Goal: Information Seeking & Learning: Compare options

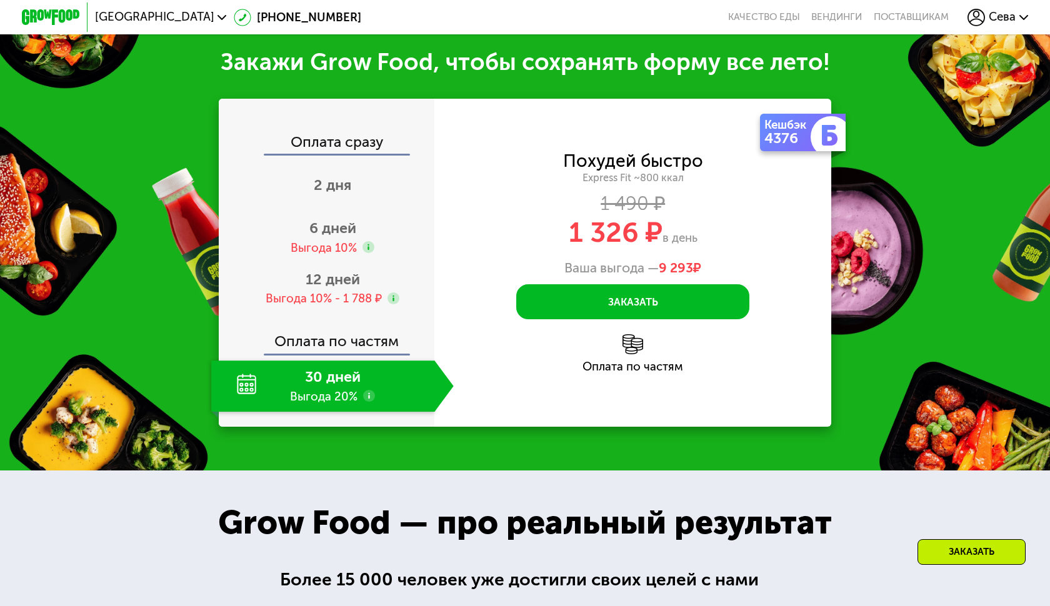
scroll to position [1375, 0]
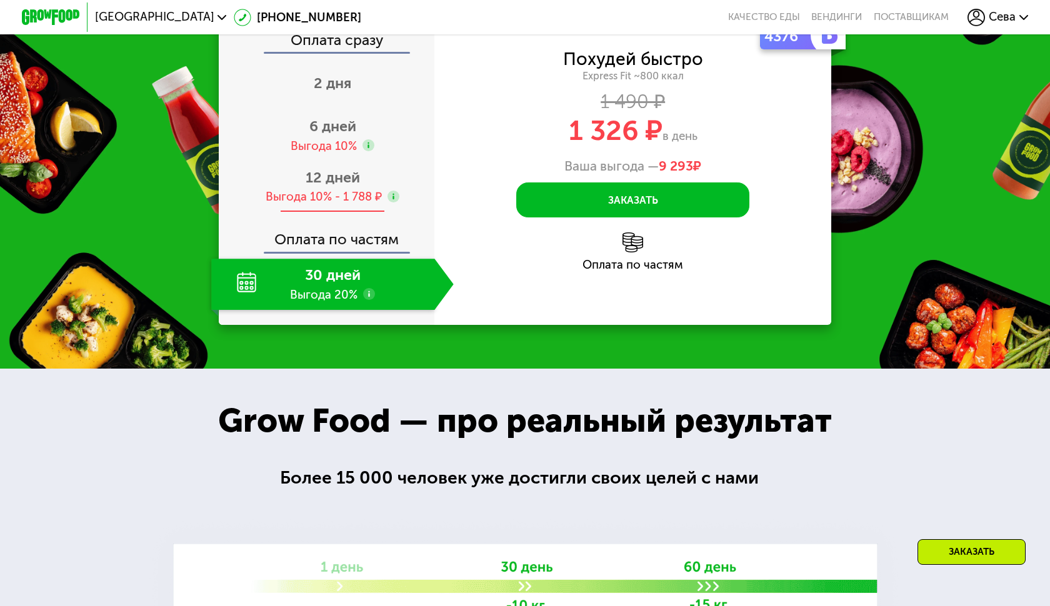
click at [346, 186] on span "12 дней" at bounding box center [333, 177] width 54 height 17
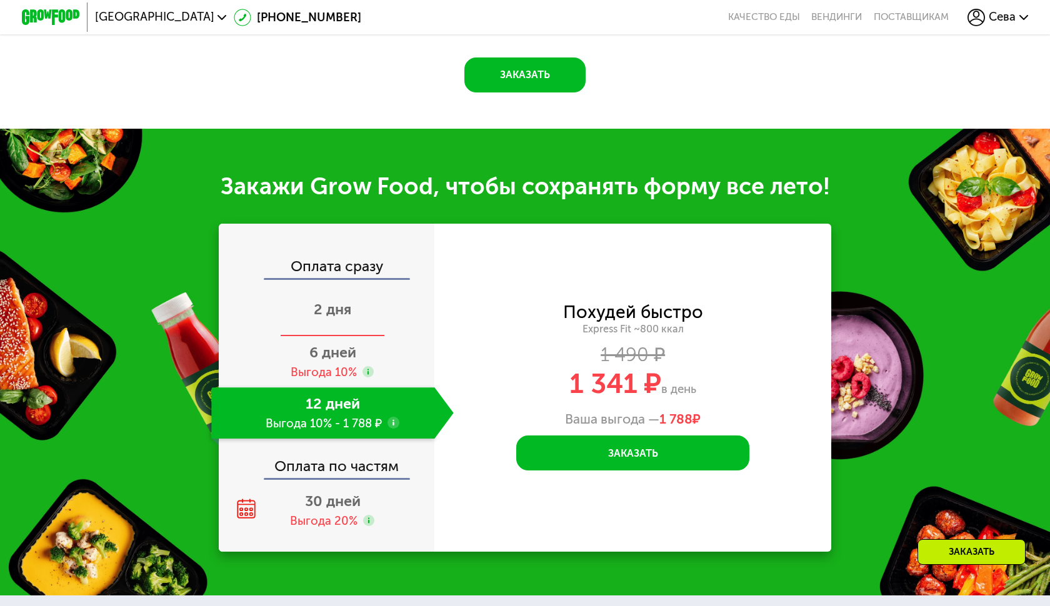
scroll to position [1606, 0]
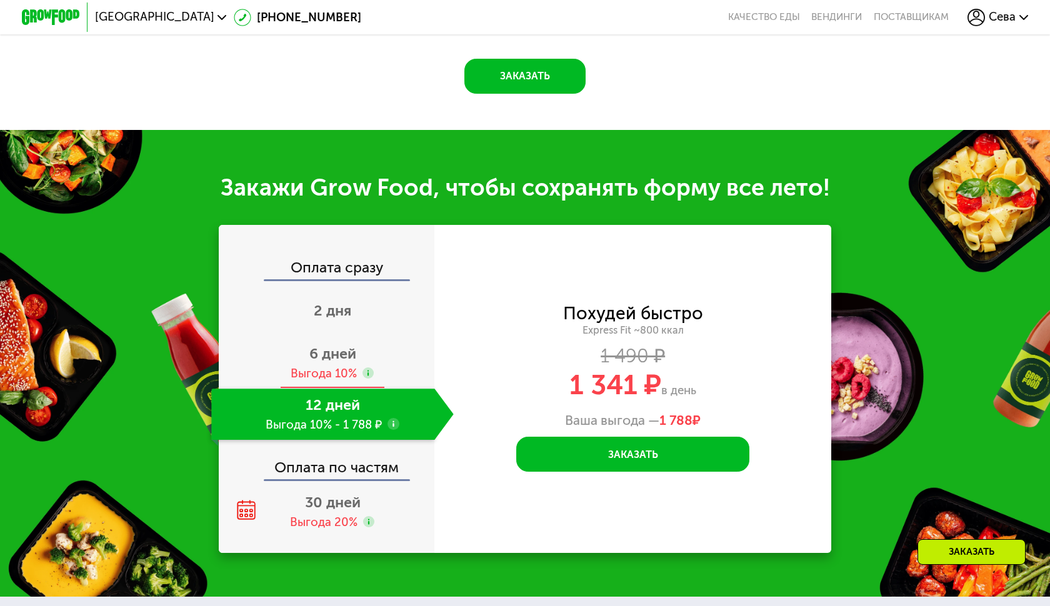
click at [341, 368] on div "Выгода 10%" at bounding box center [324, 374] width 66 height 16
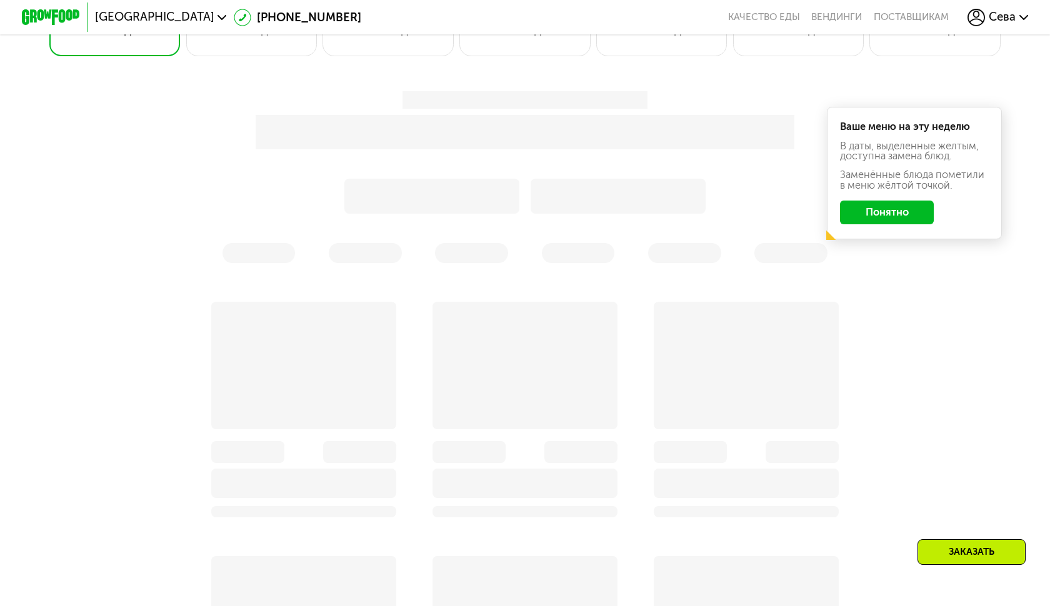
scroll to position [441, 0]
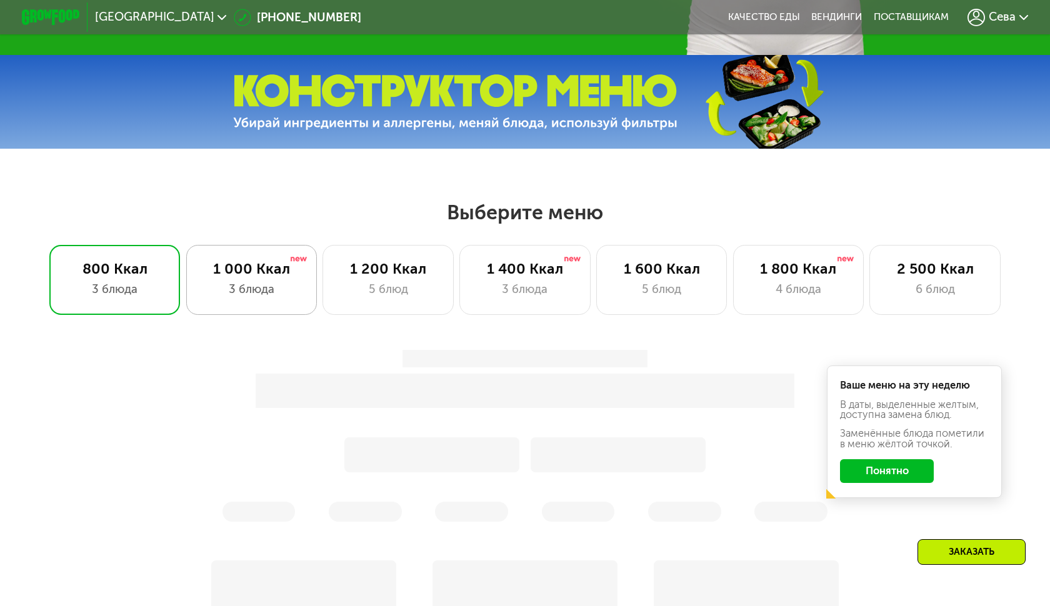
click at [274, 294] on div "3 блюда" at bounding box center [251, 289] width 101 height 17
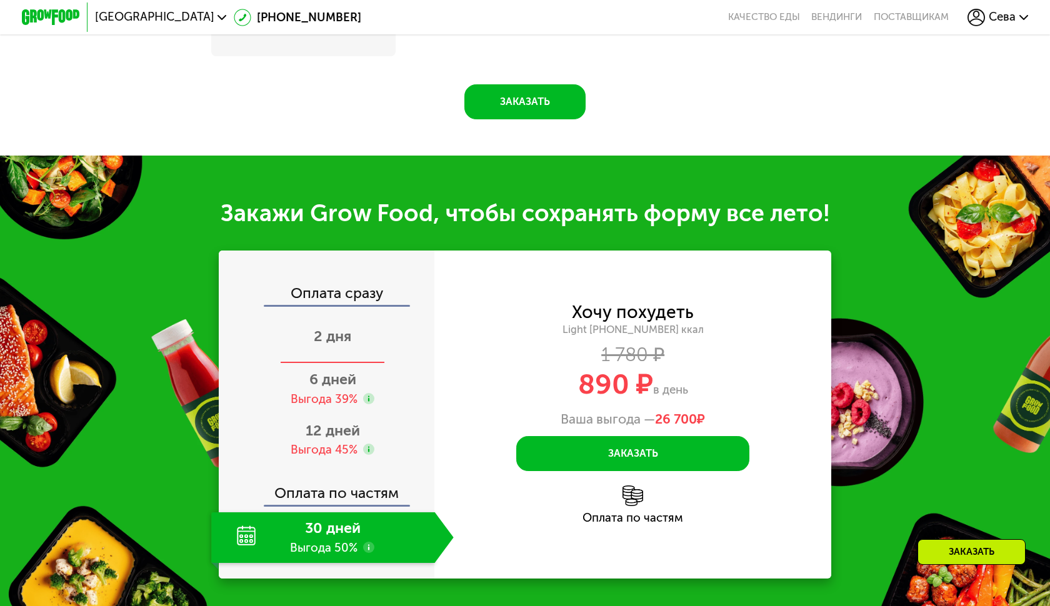
scroll to position [1333, 0]
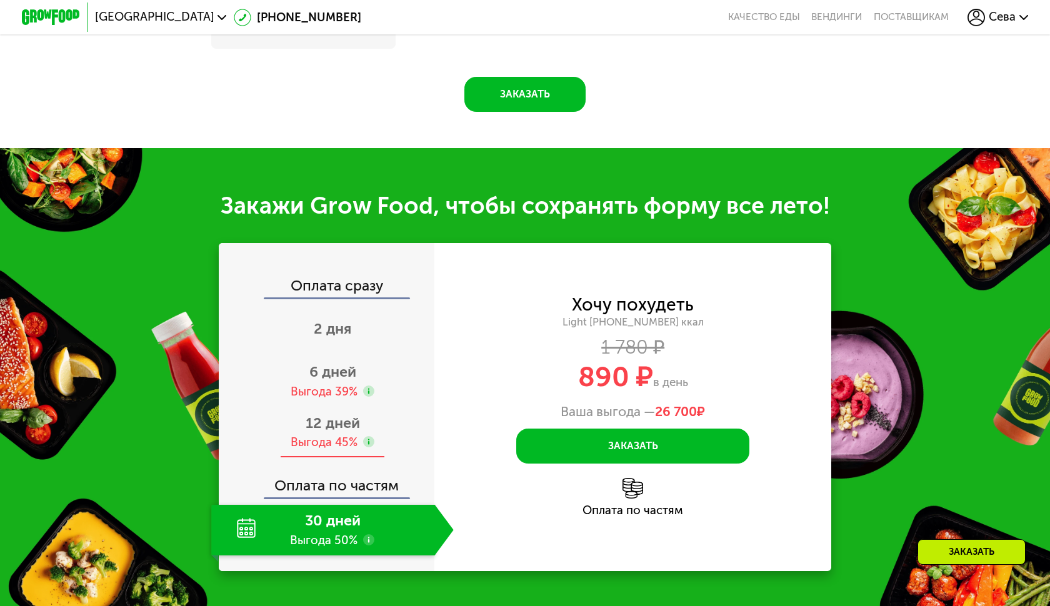
click at [320, 419] on span "12 дней" at bounding box center [333, 422] width 54 height 17
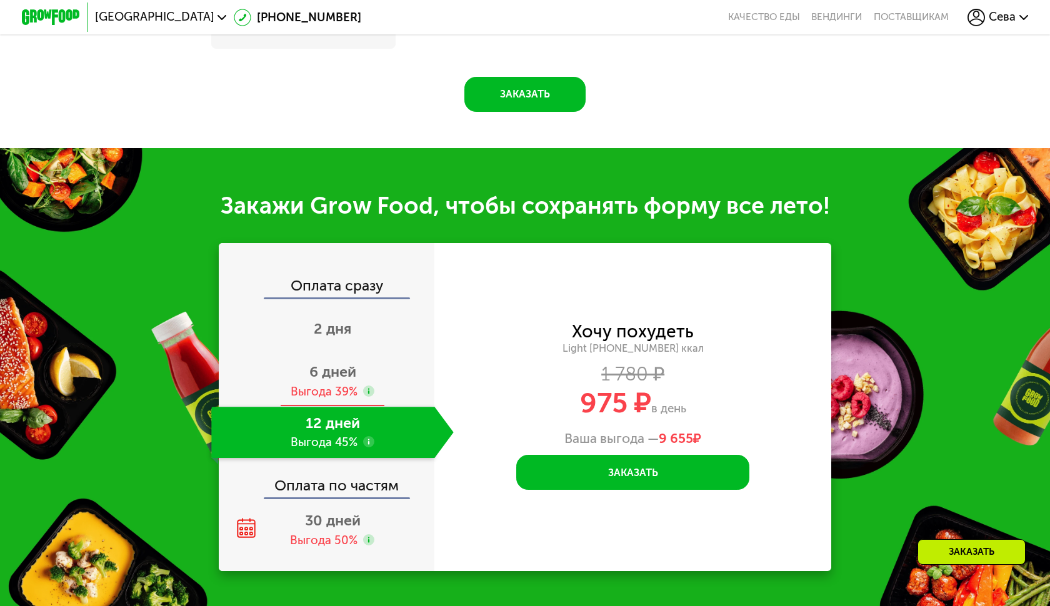
click at [335, 372] on div "Оплата сразу 2 дня 6 дней Выгода 39% 12 дней Выгода 45% Оплата по частям 30 дне…" at bounding box center [327, 407] width 216 height 328
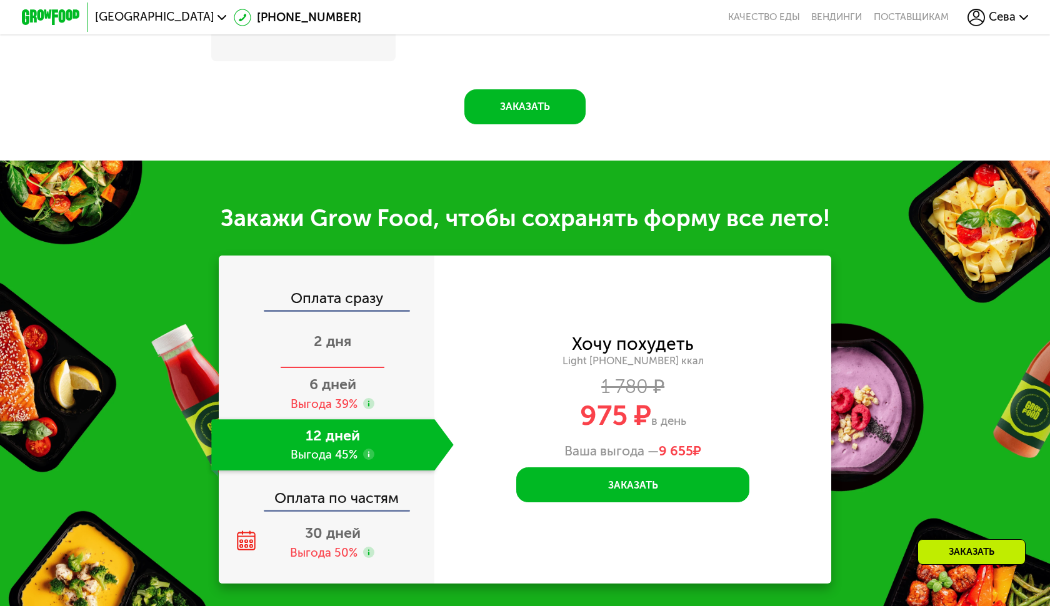
scroll to position [1318, 0]
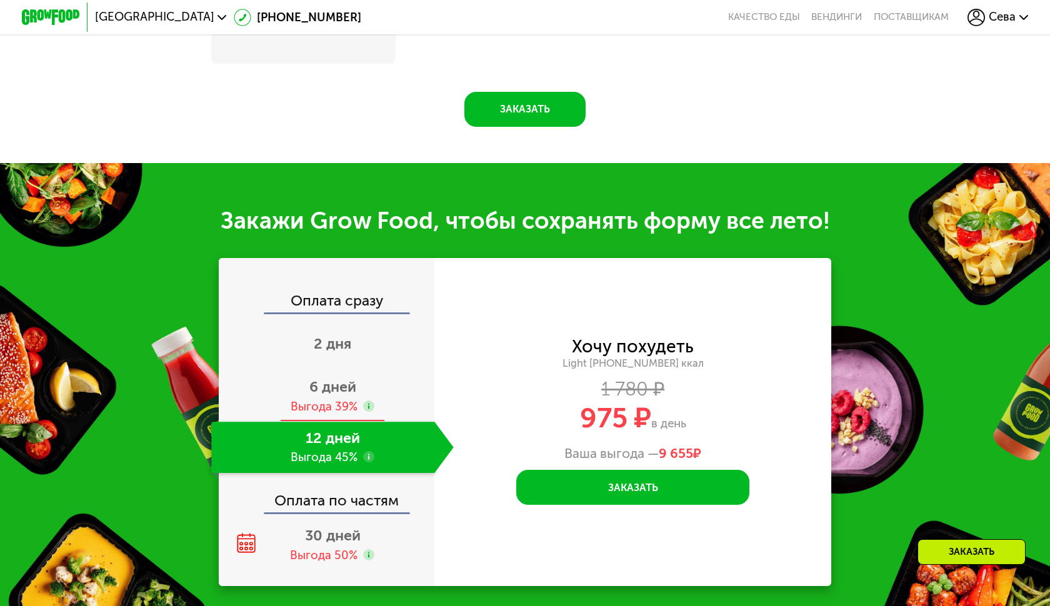
click at [323, 410] on div "Выгода 39%" at bounding box center [324, 407] width 67 height 16
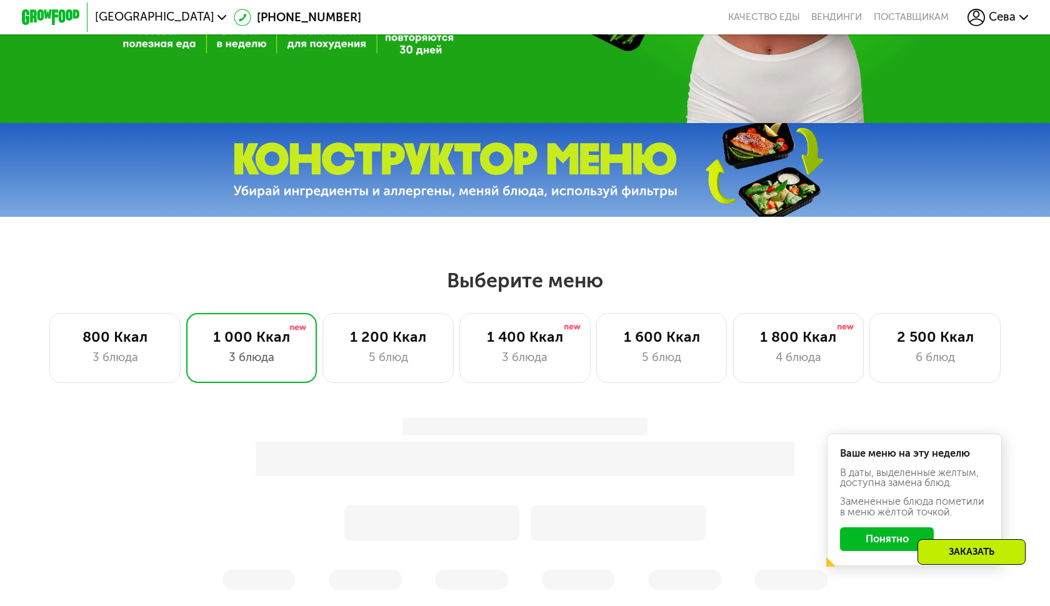
scroll to position [267, 0]
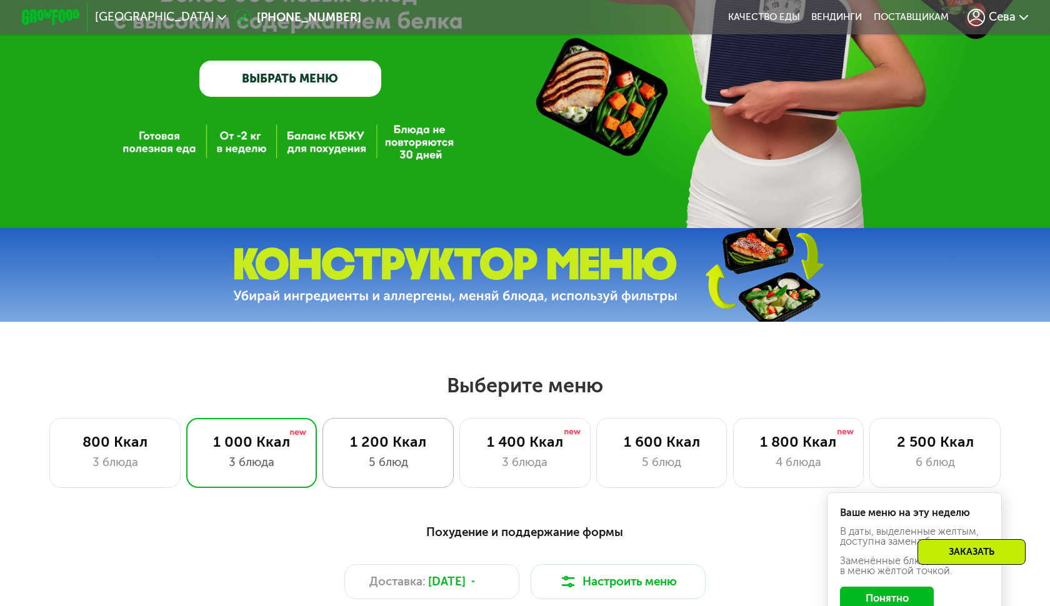
click at [389, 444] on div "1 200 Ккал" at bounding box center [388, 441] width 101 height 17
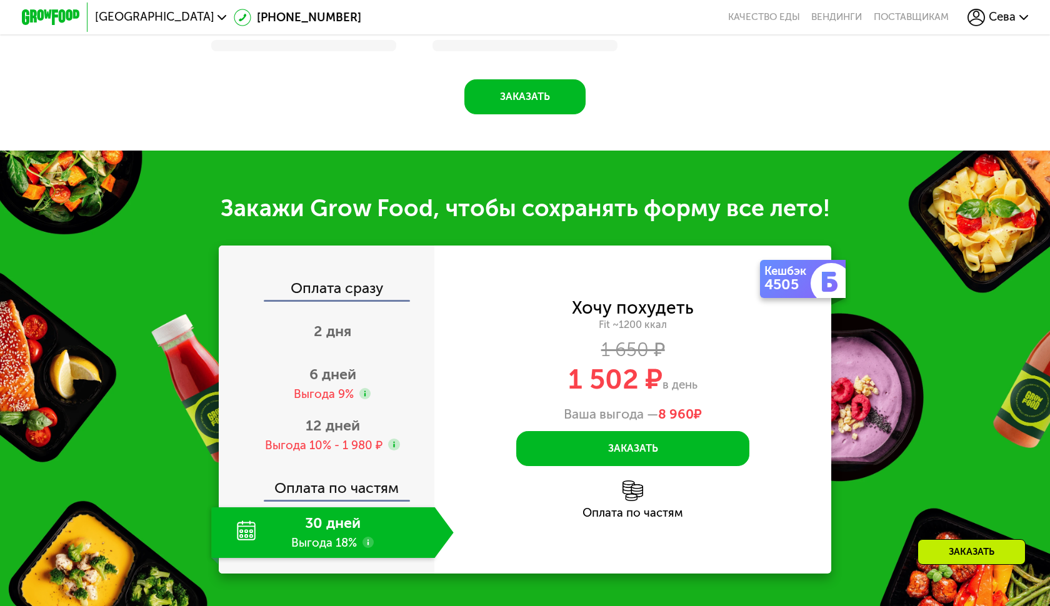
scroll to position [1420, 0]
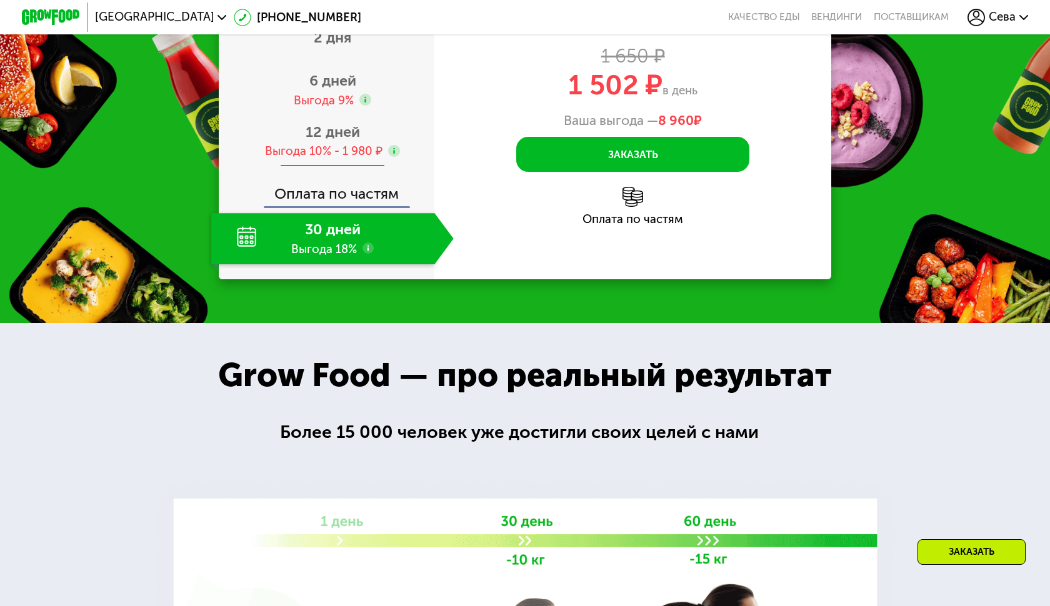
click at [332, 141] on span "12 дней" at bounding box center [333, 131] width 54 height 17
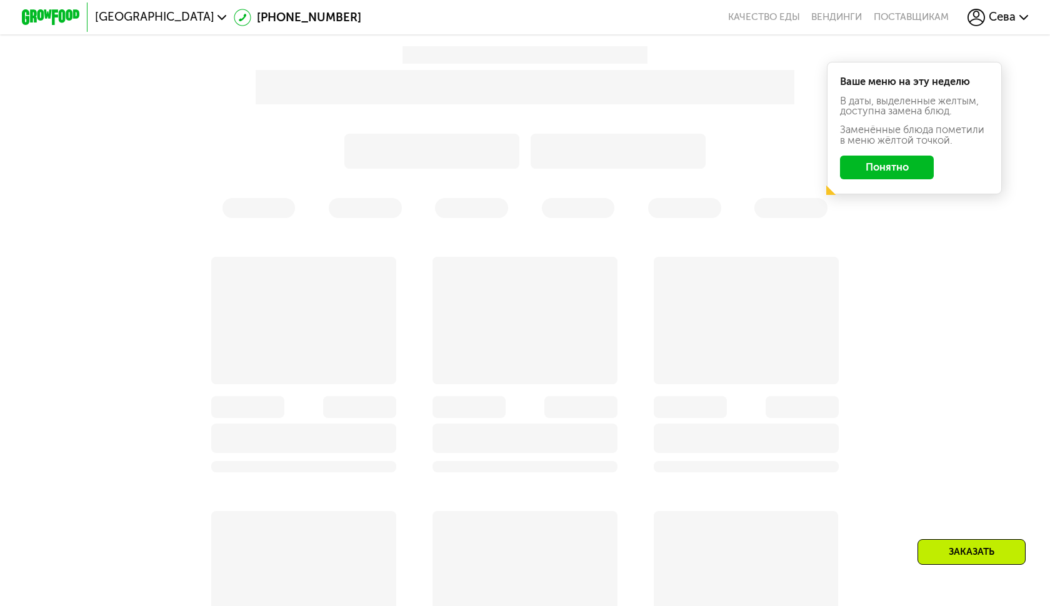
scroll to position [351, 0]
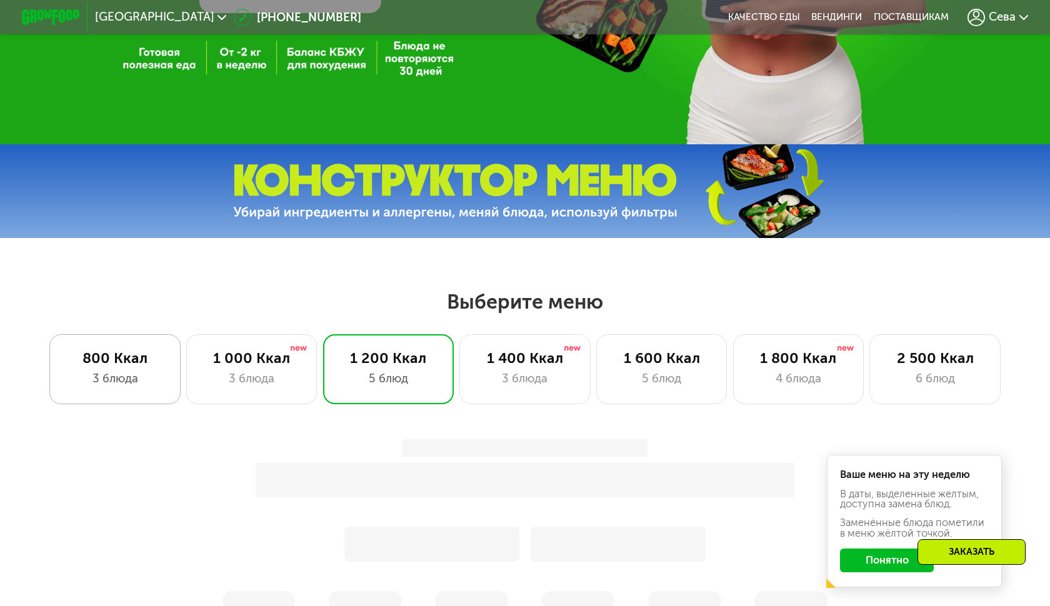
click at [104, 354] on div "800 Ккал" at bounding box center [115, 357] width 101 height 17
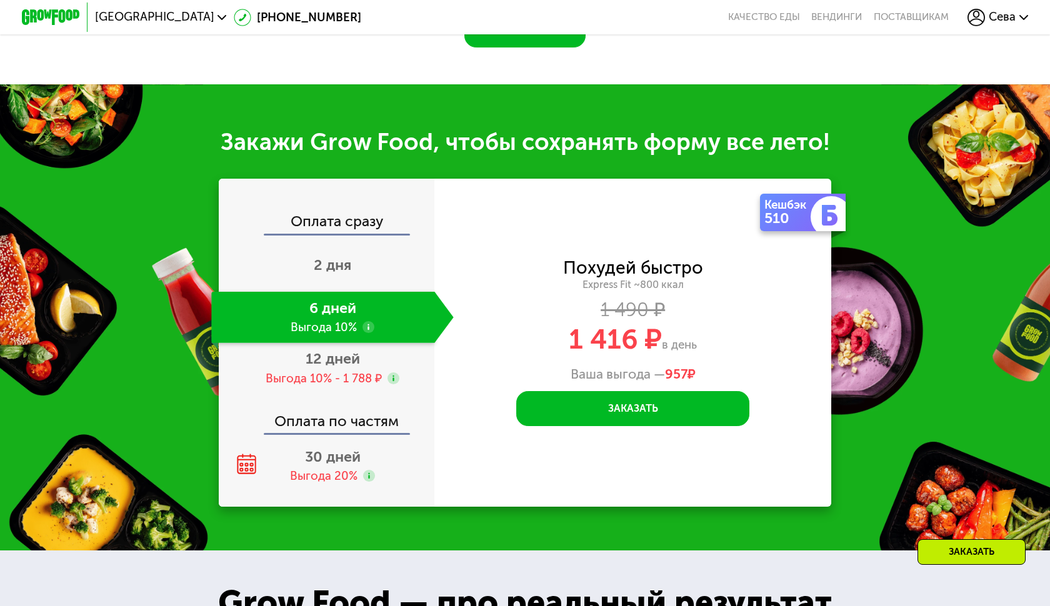
scroll to position [1338, 0]
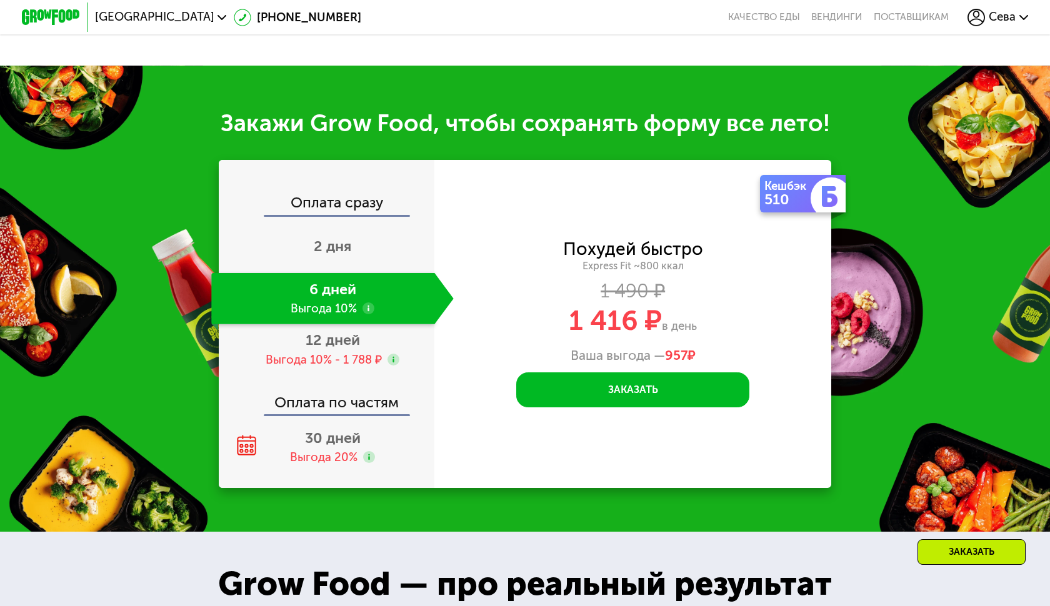
click at [326, 474] on div "Оплата сразу 2 дня 6 дней Выгода 10% 12 дней Выгода 10% - 1 788 ₽ Оплата по час…" at bounding box center [327, 324] width 216 height 328
click at [326, 453] on div "Выгода 20%" at bounding box center [323, 457] width 67 height 16
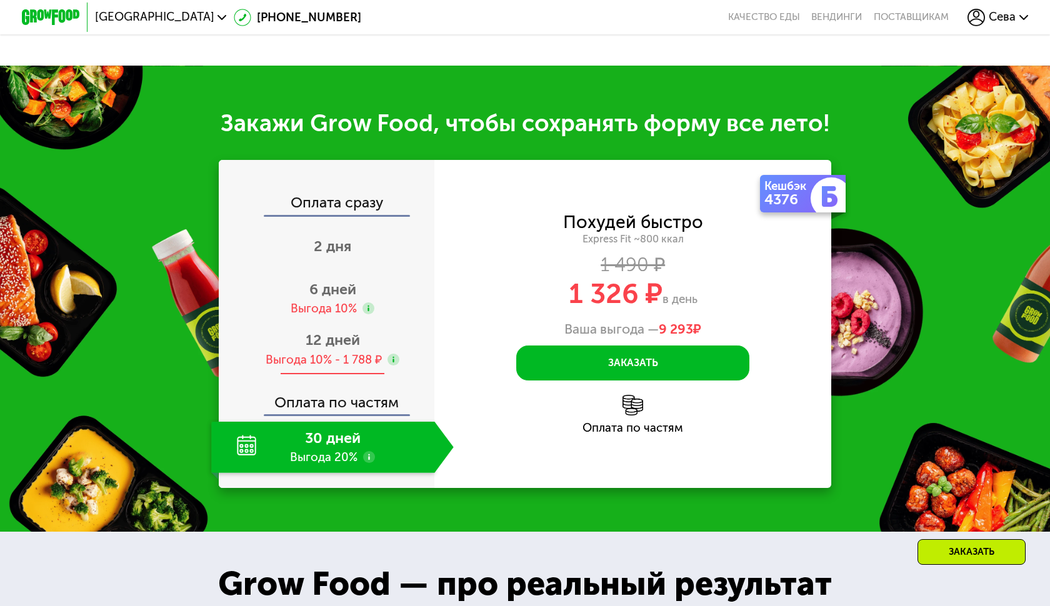
click at [334, 346] on span "12 дней" at bounding box center [333, 339] width 54 height 17
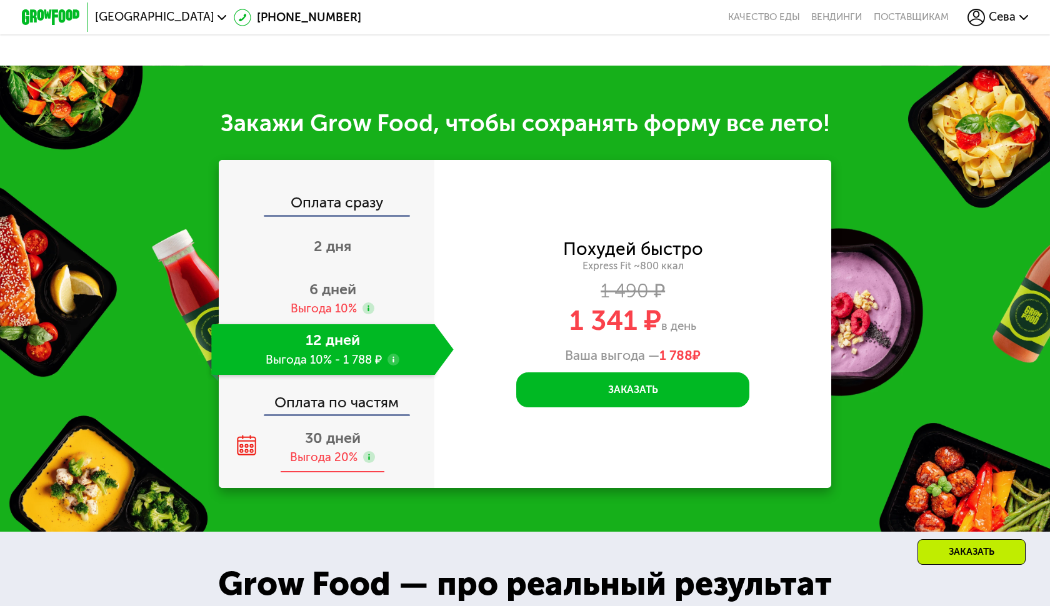
click at [346, 436] on span "30 дней" at bounding box center [333, 437] width 56 height 17
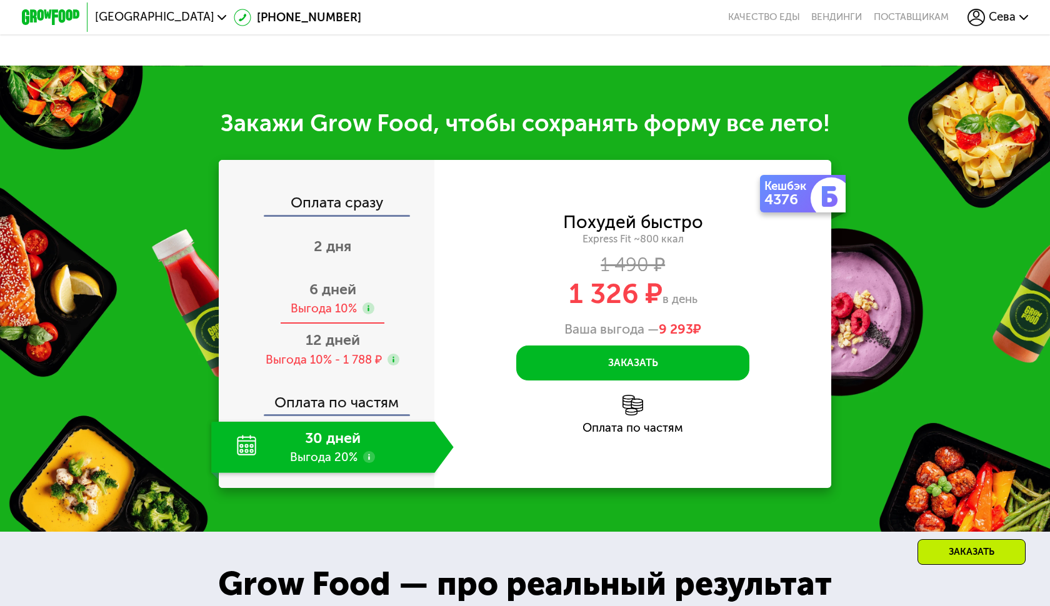
click at [358, 296] on div "6 дней Выгода 10%" at bounding box center [332, 298] width 242 height 51
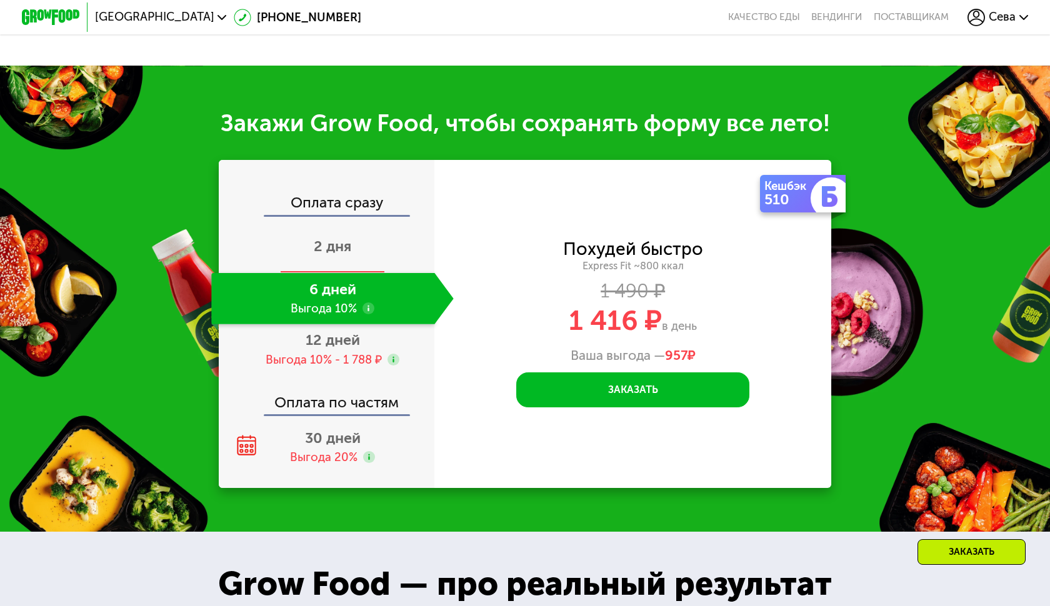
click at [369, 237] on div "2 дня" at bounding box center [332, 247] width 242 height 51
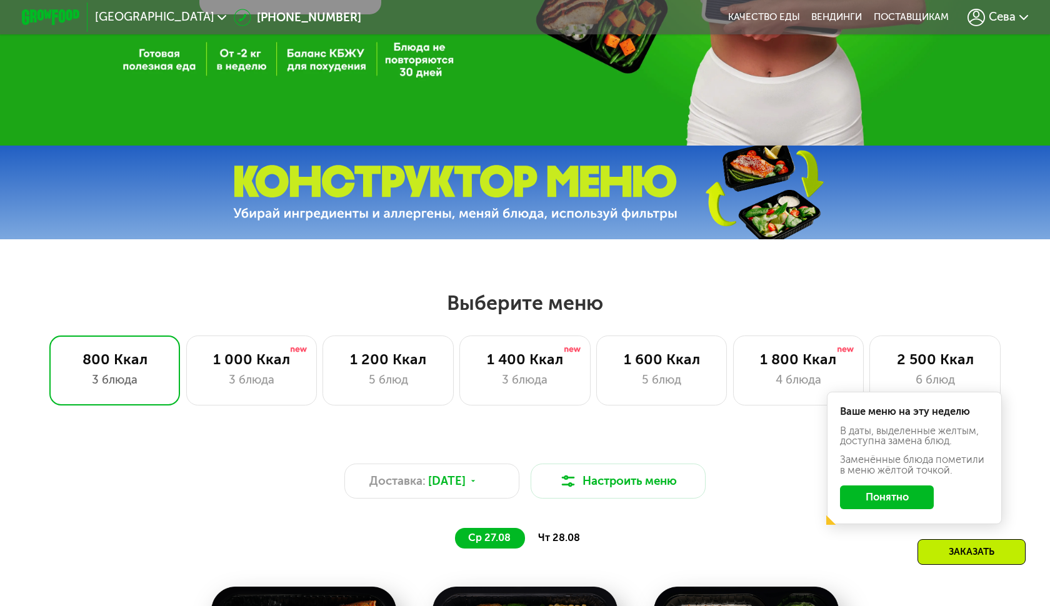
scroll to position [257, 0]
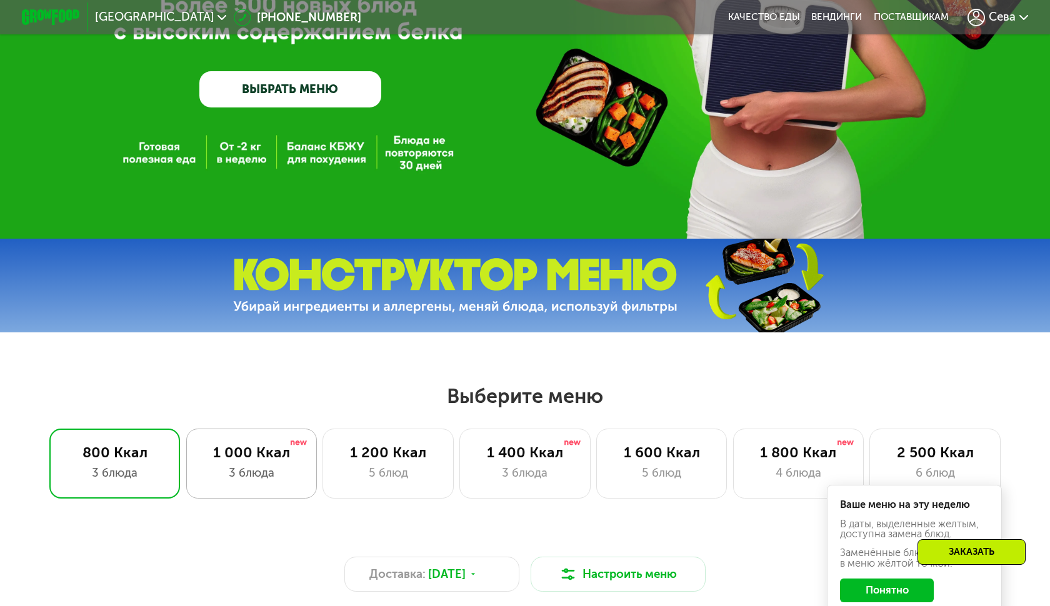
click at [322, 484] on div "1 000 Ккал 3 блюда" at bounding box center [387, 464] width 131 height 70
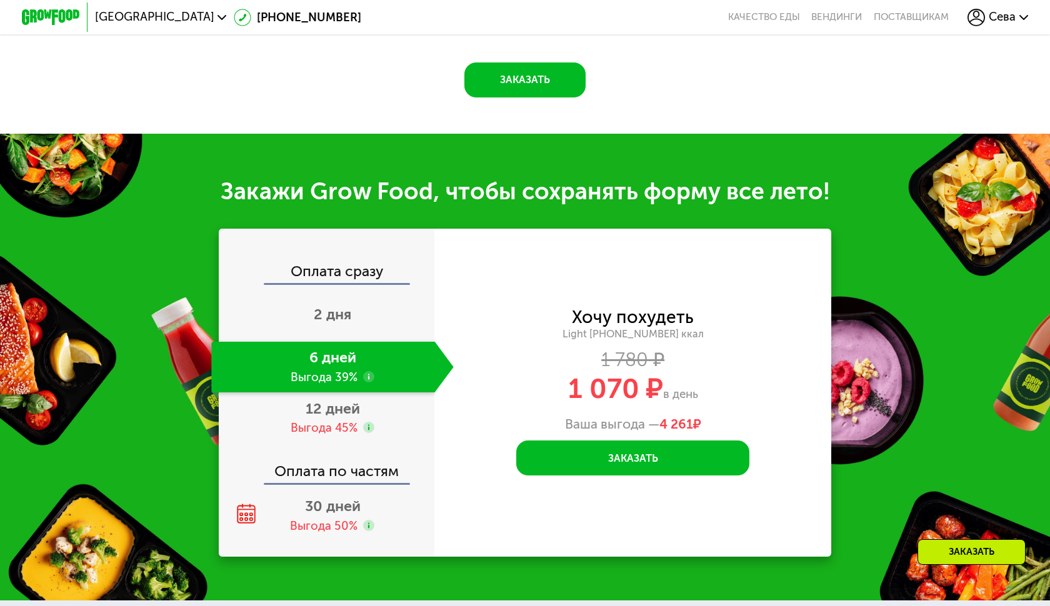
scroll to position [1462, 0]
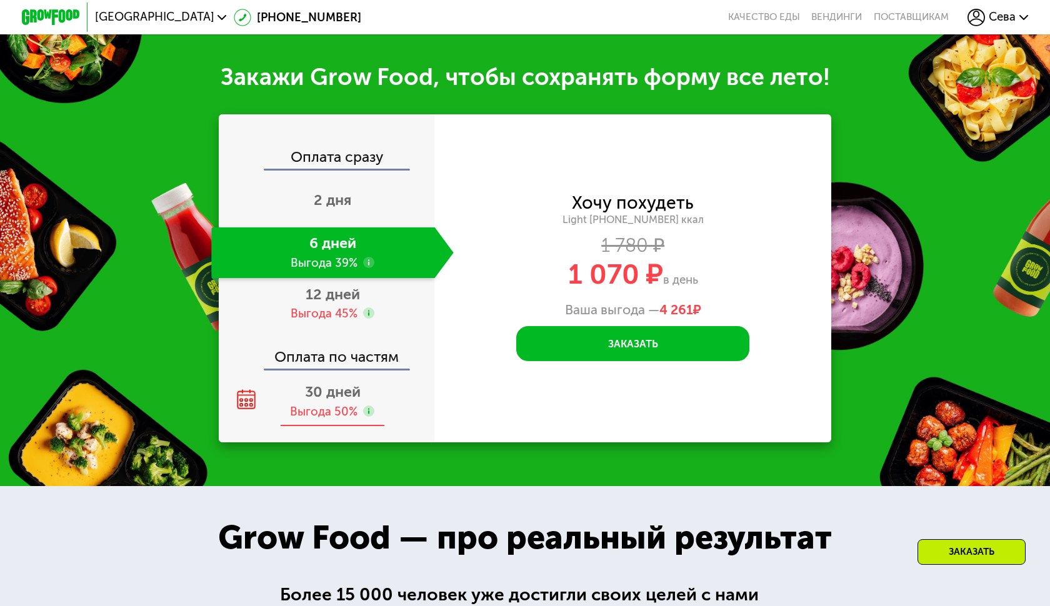
click at [347, 392] on span "30 дней" at bounding box center [333, 391] width 56 height 17
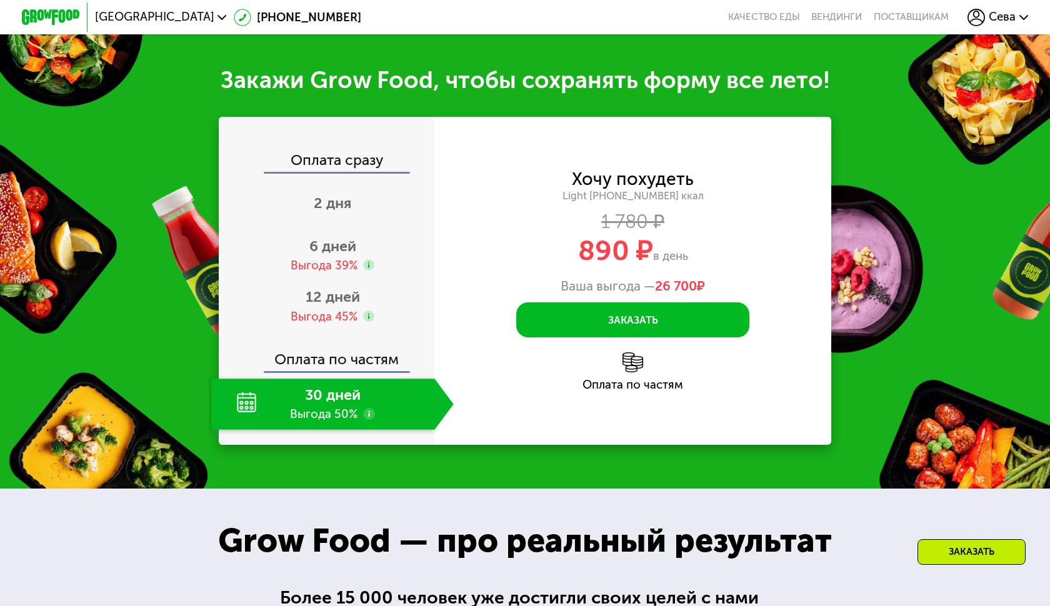
scroll to position [1374, 0]
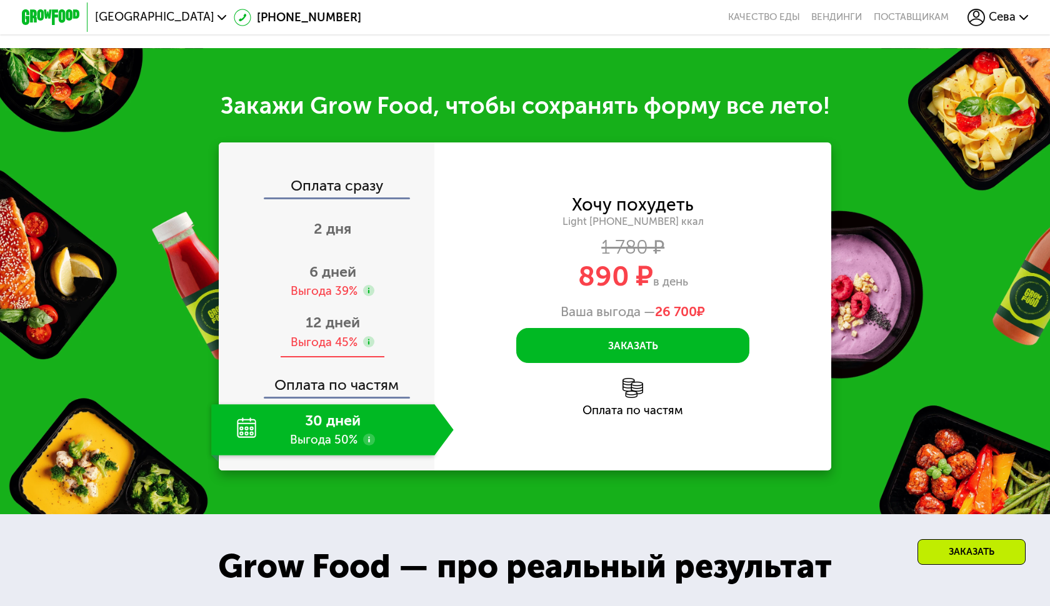
click at [382, 319] on div "12 дней Выгода 45%" at bounding box center [332, 332] width 242 height 51
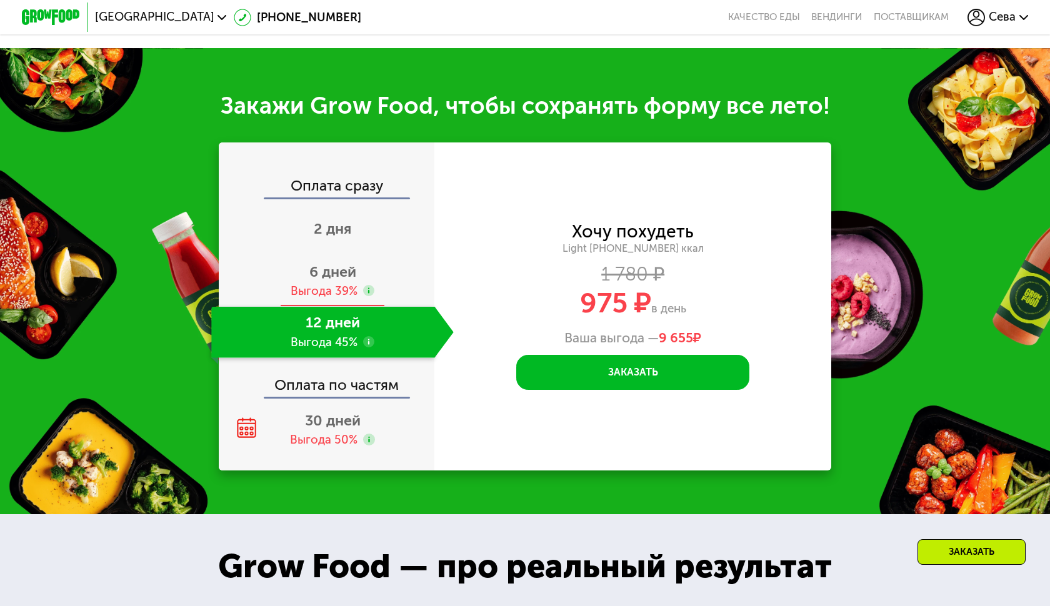
click at [357, 261] on div "6 дней Выгода 39%" at bounding box center [332, 281] width 242 height 51
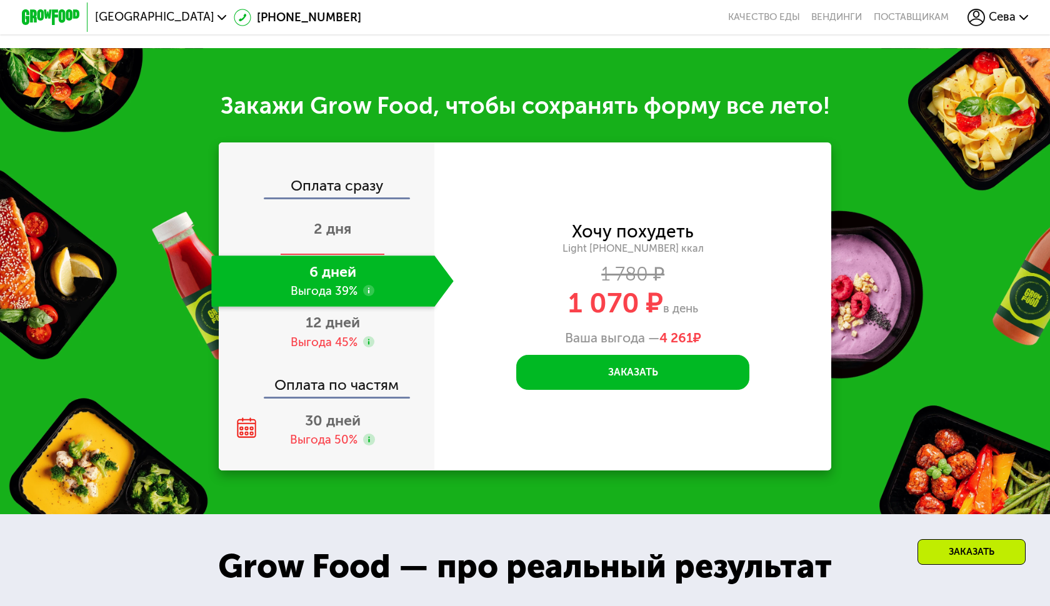
click at [327, 222] on span "2 дня" at bounding box center [332, 228] width 37 height 17
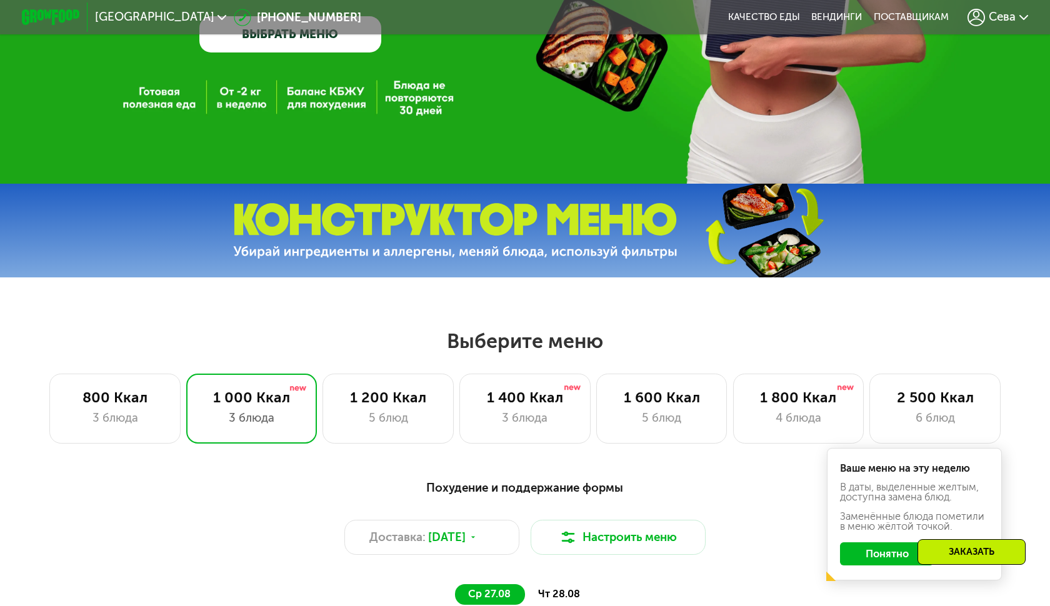
scroll to position [301, 0]
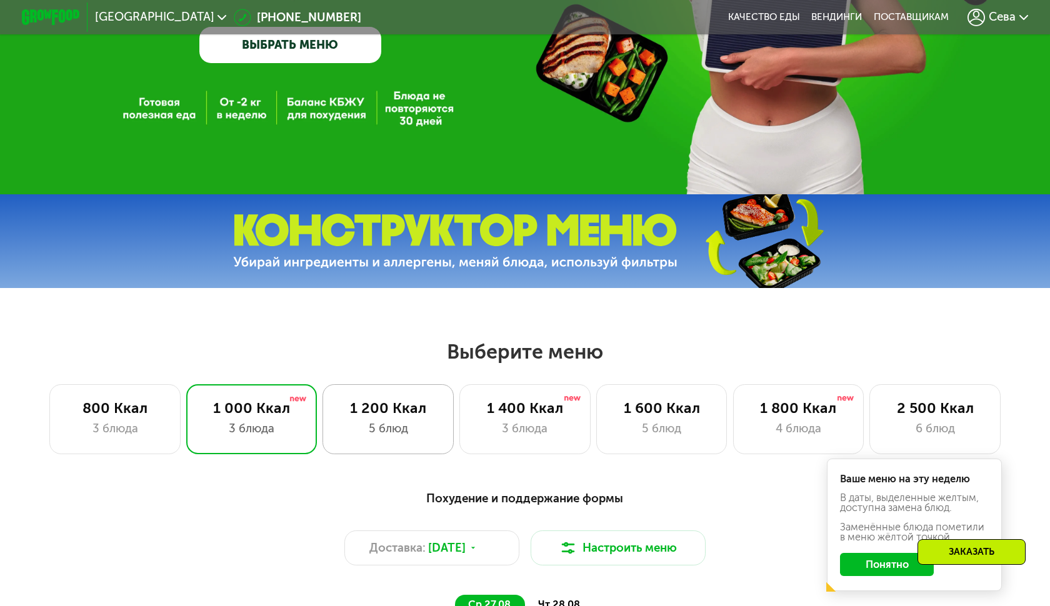
click at [404, 428] on div "5 блюд" at bounding box center [388, 428] width 101 height 17
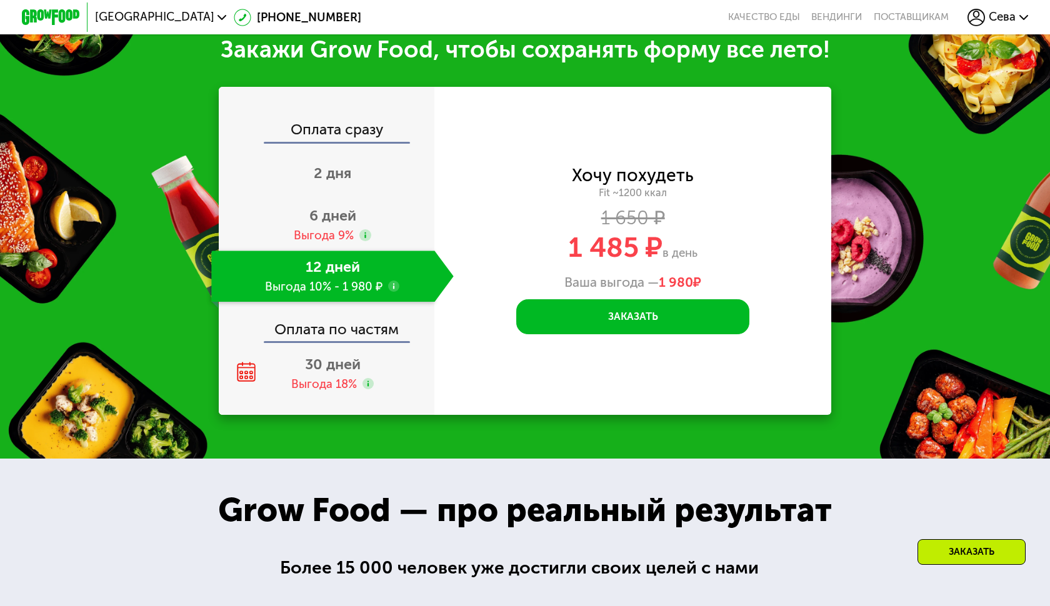
scroll to position [1480, 0]
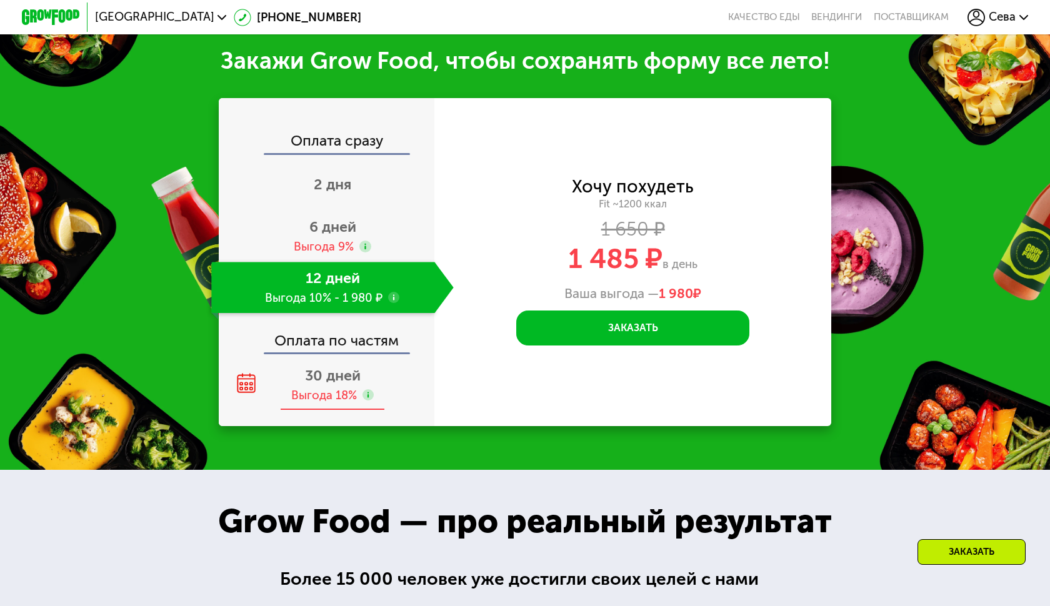
click at [305, 374] on span "30 дней" at bounding box center [333, 375] width 56 height 17
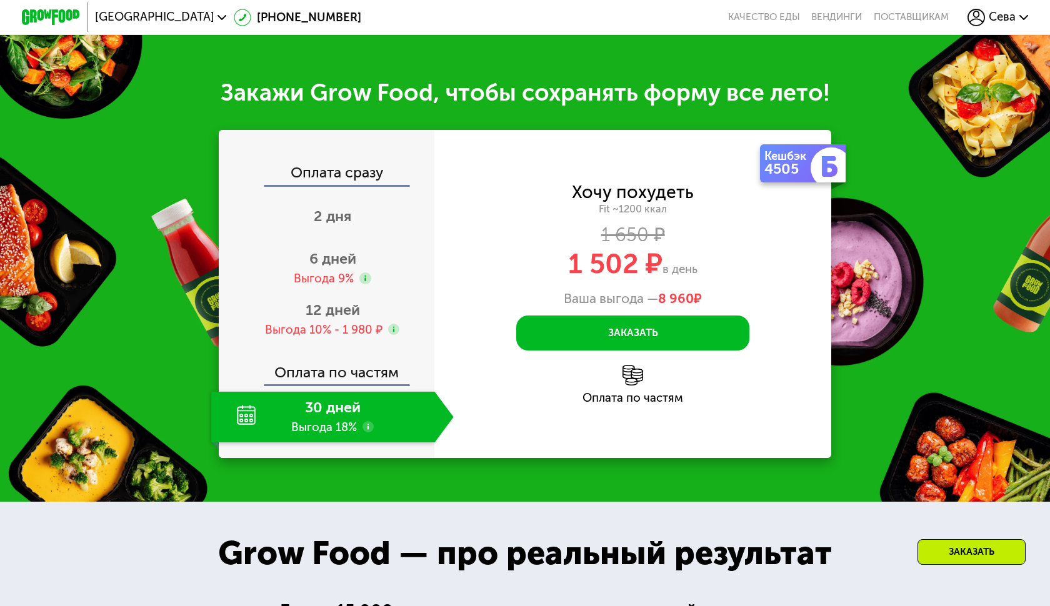
scroll to position [1440, 0]
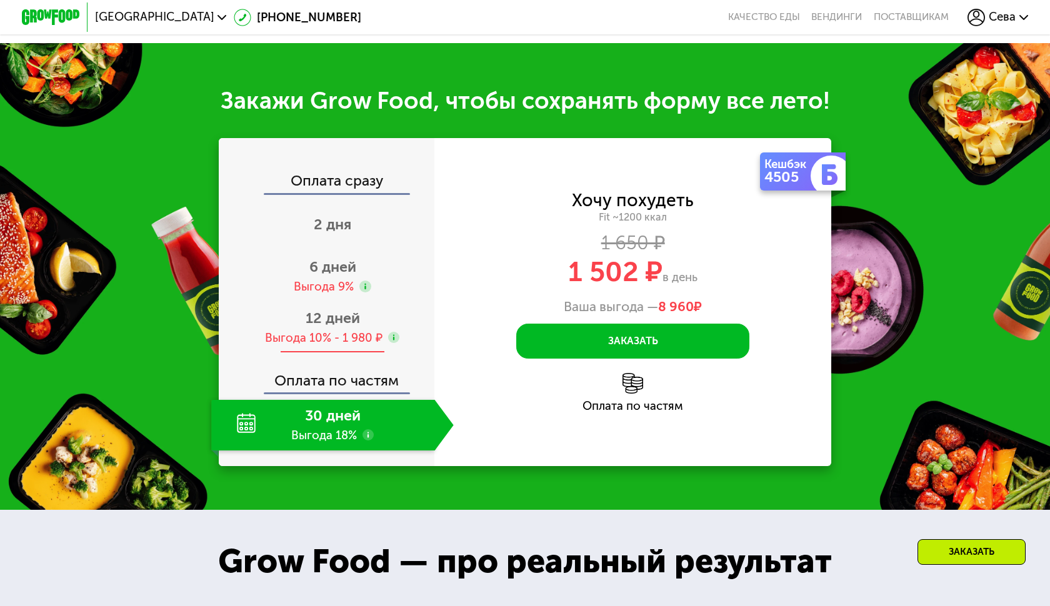
click at [316, 337] on div "Выгода 10% - 1 980 ₽" at bounding box center [323, 338] width 117 height 16
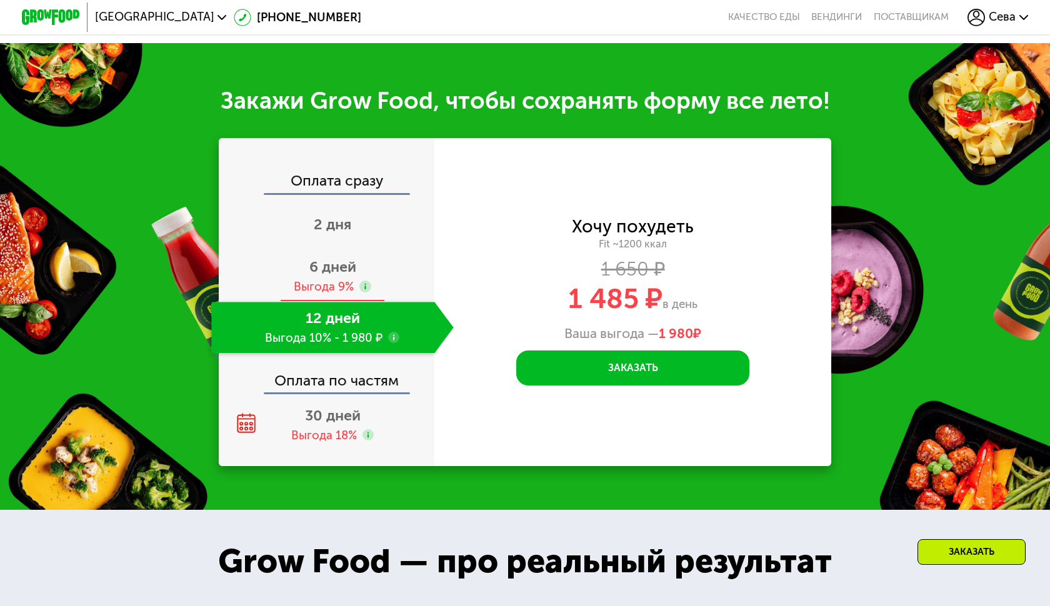
click at [316, 258] on span "6 дней" at bounding box center [332, 266] width 47 height 17
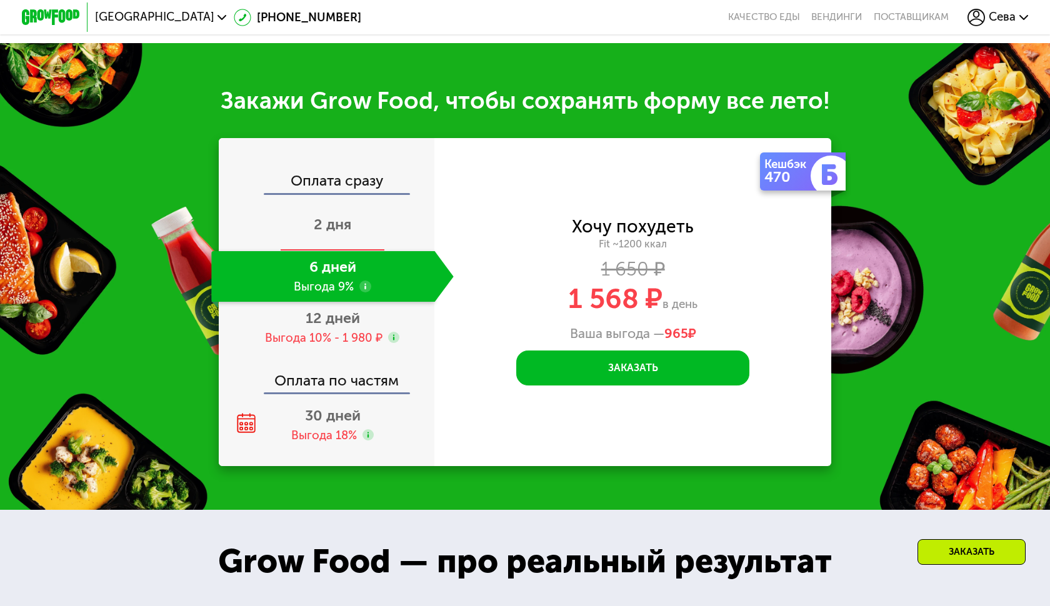
click at [371, 211] on div "2 дня" at bounding box center [332, 225] width 242 height 51
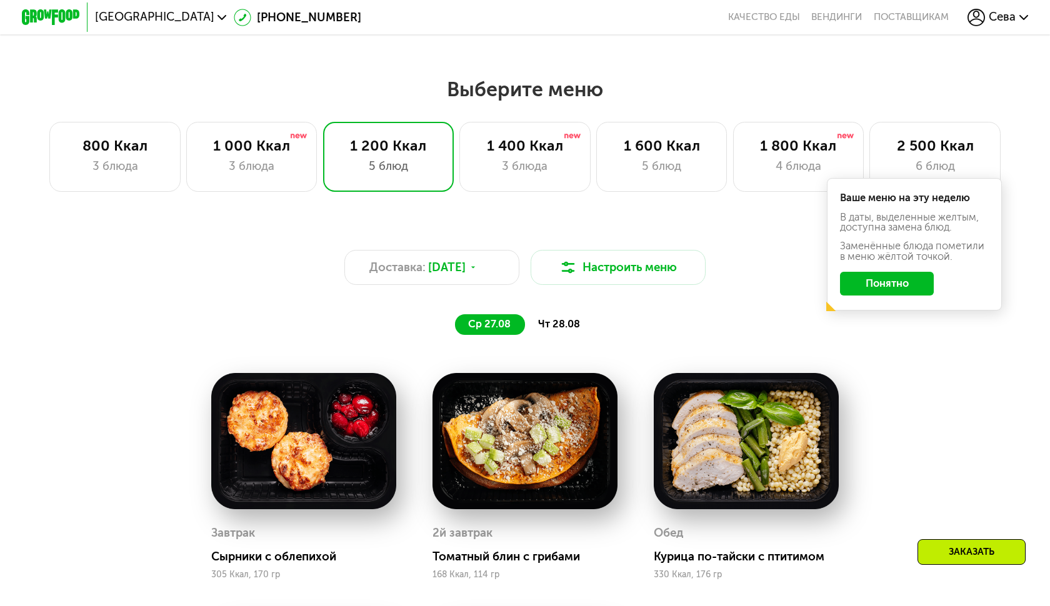
scroll to position [556, 0]
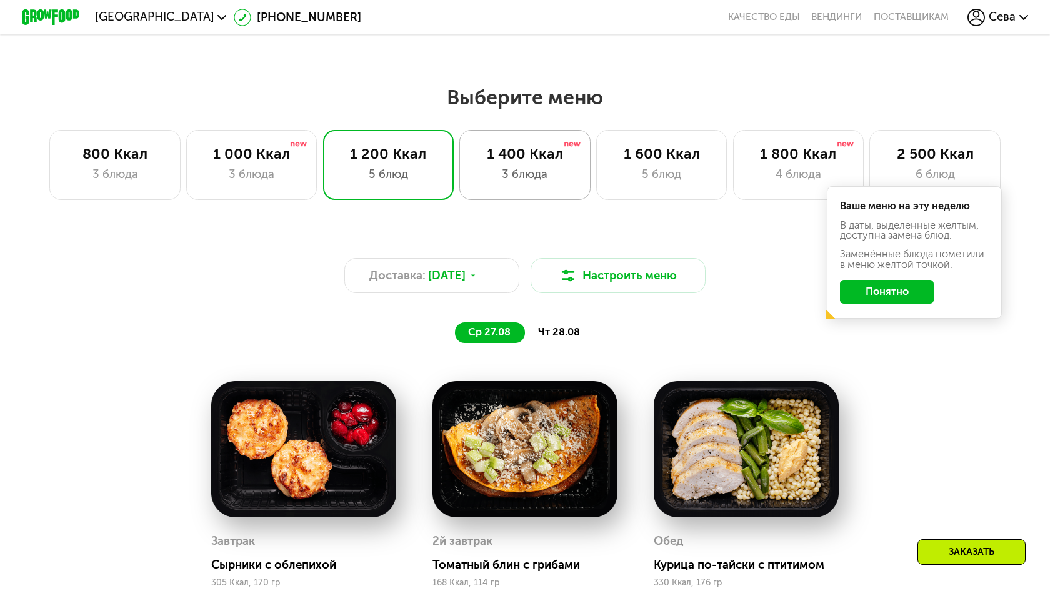
click at [536, 181] on div "3 блюда" at bounding box center [524, 174] width 101 height 17
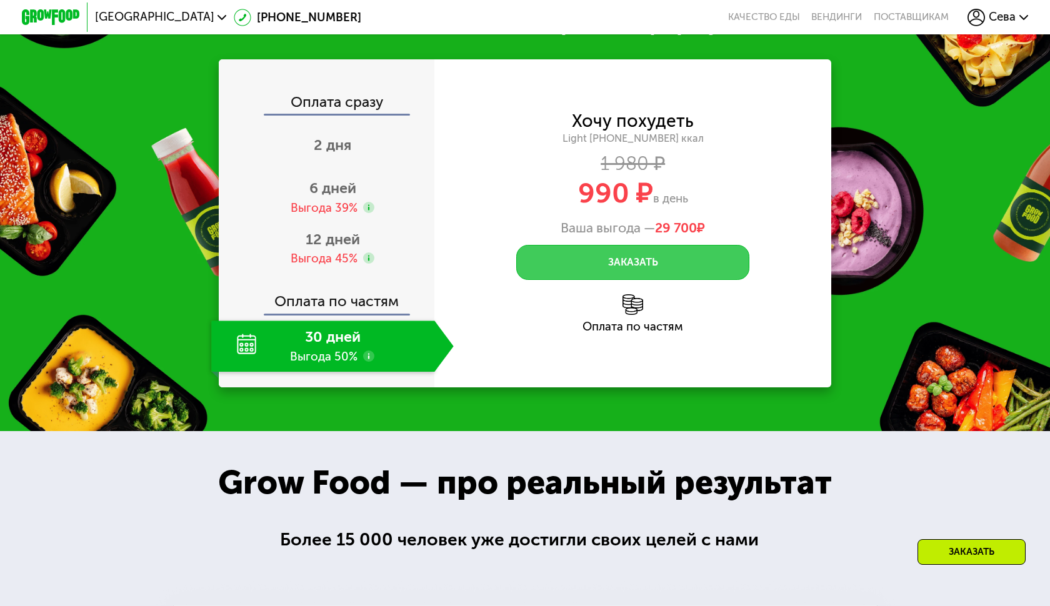
scroll to position [1380, 0]
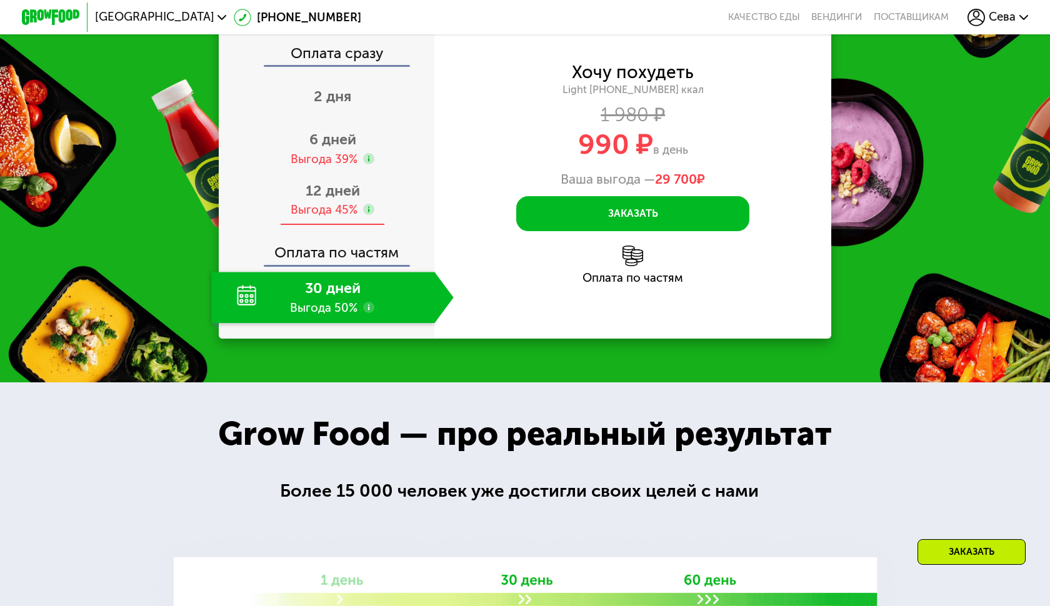
click at [381, 226] on div "12 дней Выгода 45%" at bounding box center [332, 199] width 242 height 51
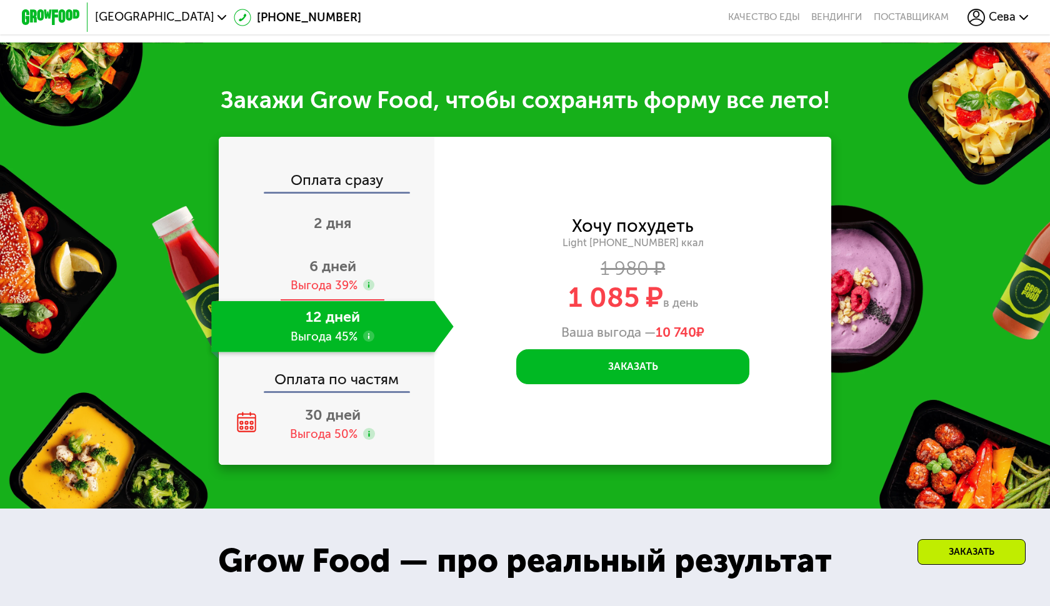
click at [361, 281] on div "Выгода 39%" at bounding box center [333, 285] width 84 height 16
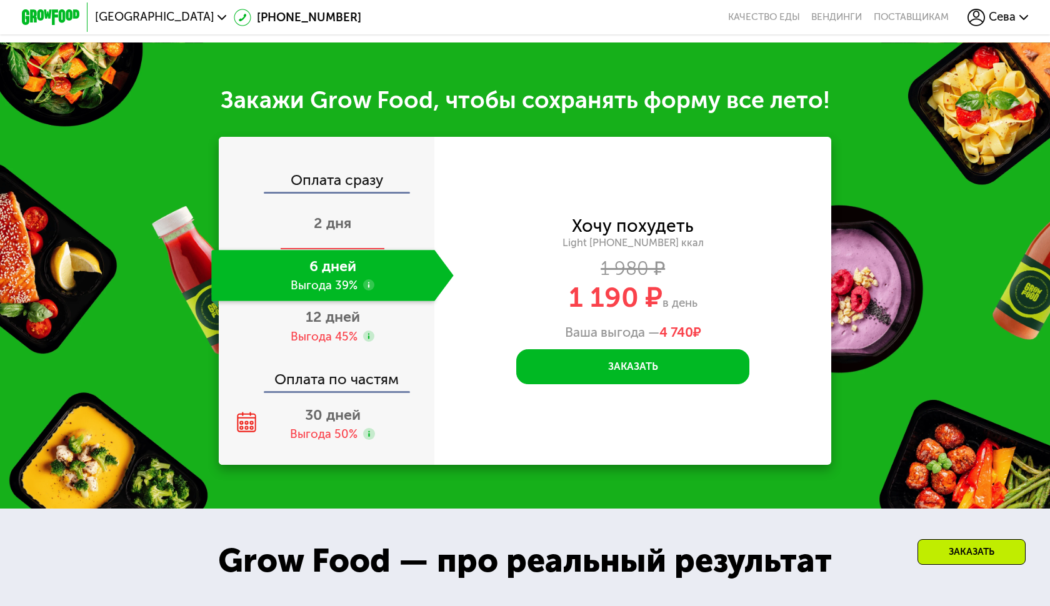
click at [317, 214] on span "2 дня" at bounding box center [332, 222] width 37 height 17
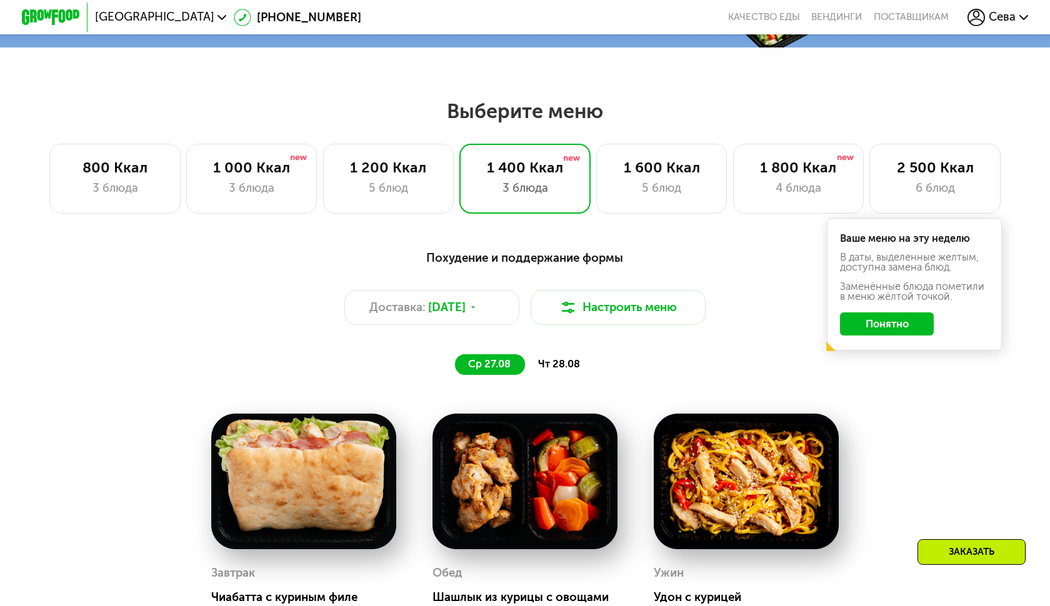
scroll to position [472, 0]
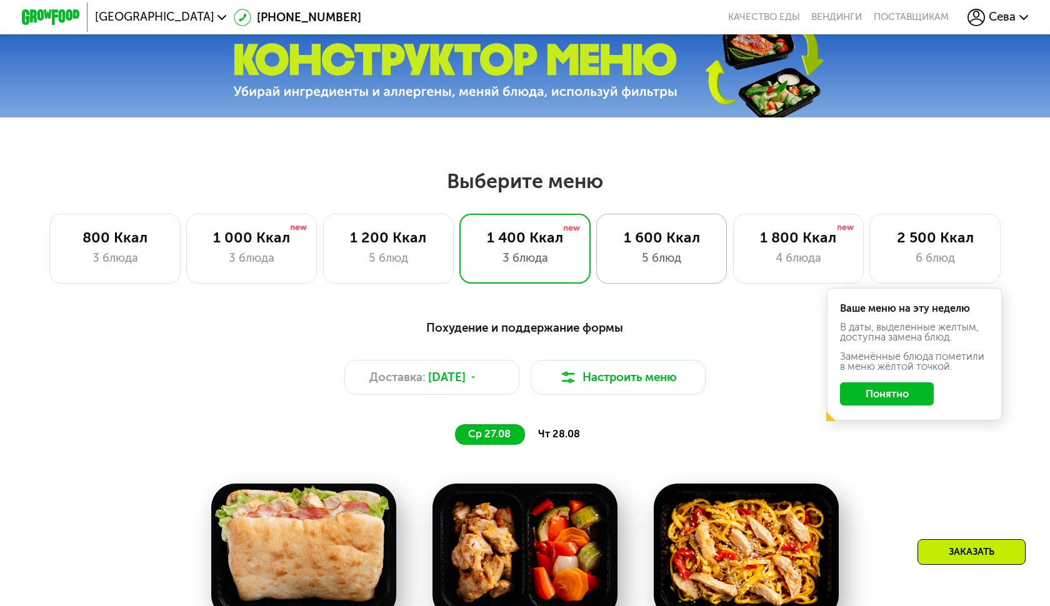
click at [659, 261] on div "5 блюд" at bounding box center [661, 257] width 101 height 17
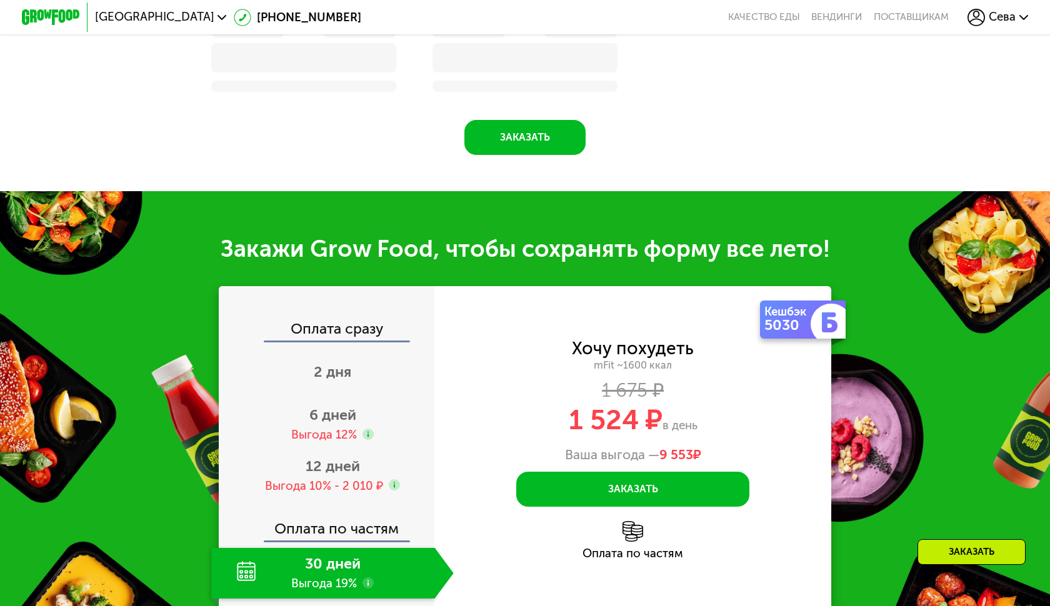
scroll to position [1453, 0]
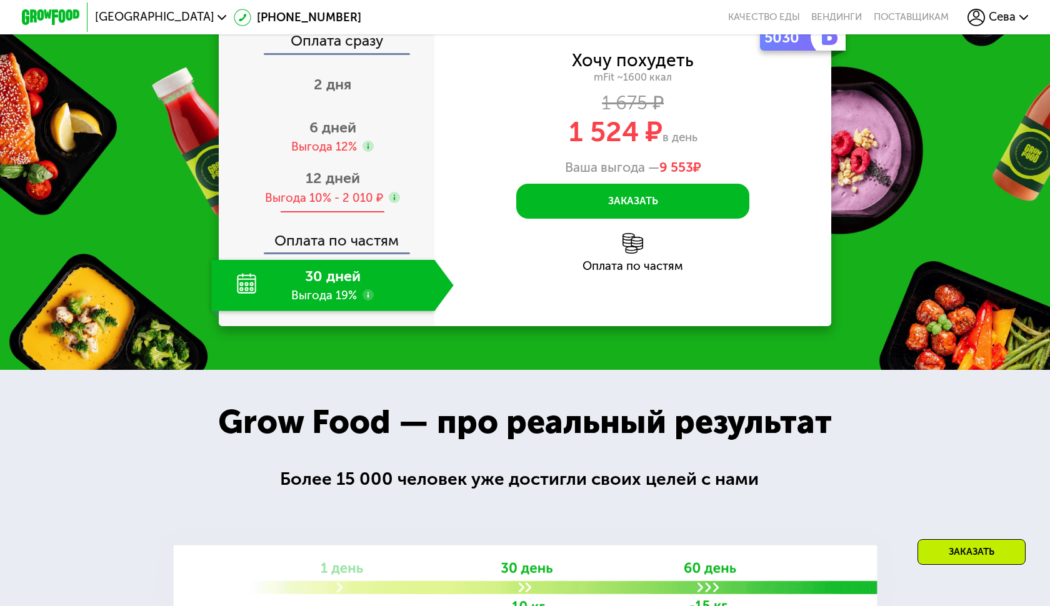
click at [324, 187] on span "12 дней" at bounding box center [333, 177] width 54 height 17
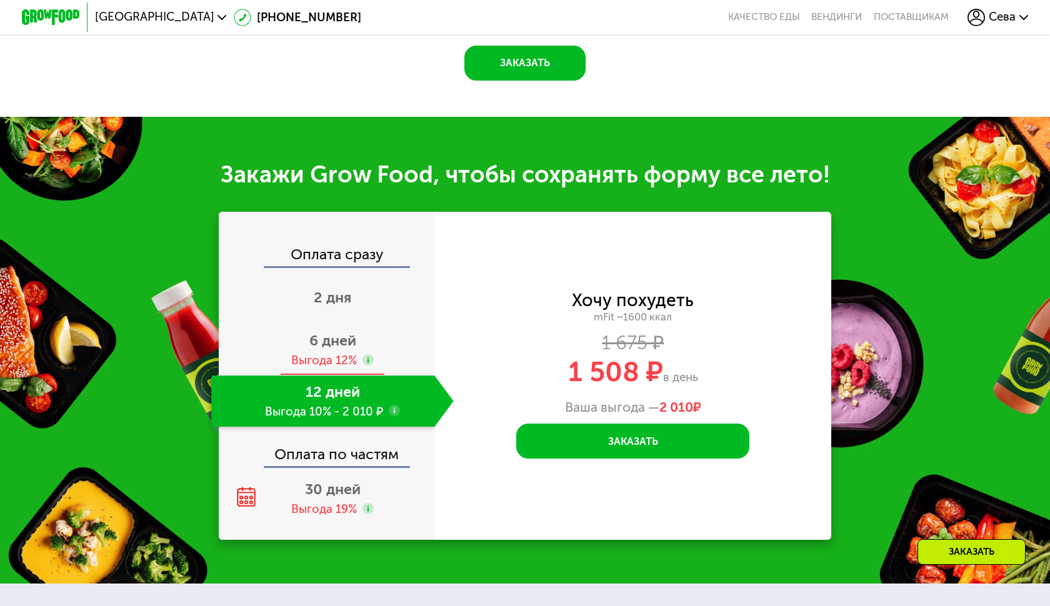
click at [342, 334] on span "6 дней" at bounding box center [332, 340] width 47 height 17
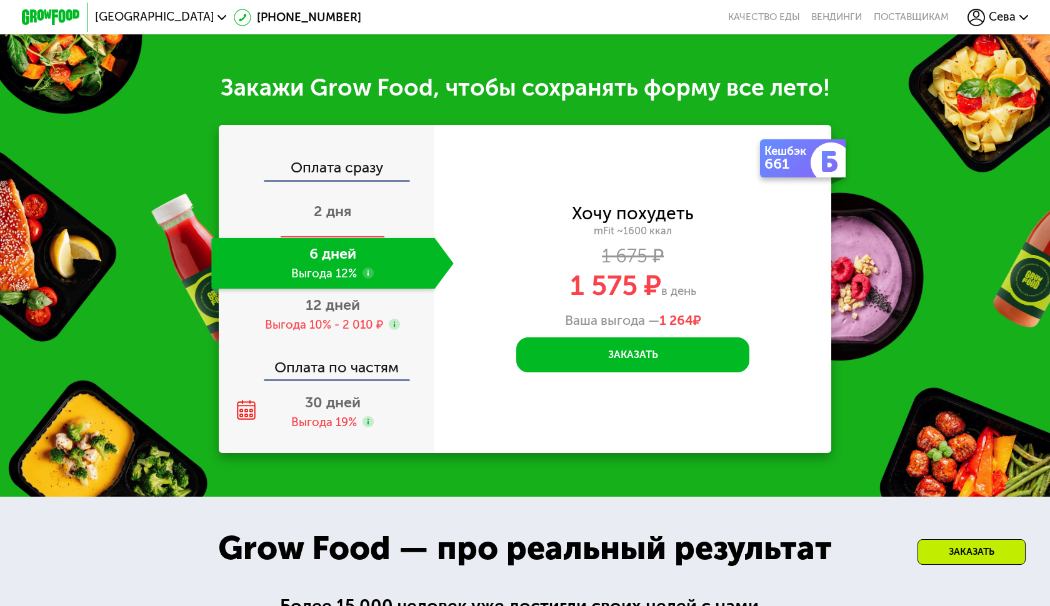
click at [354, 203] on div "2 дня" at bounding box center [332, 212] width 242 height 51
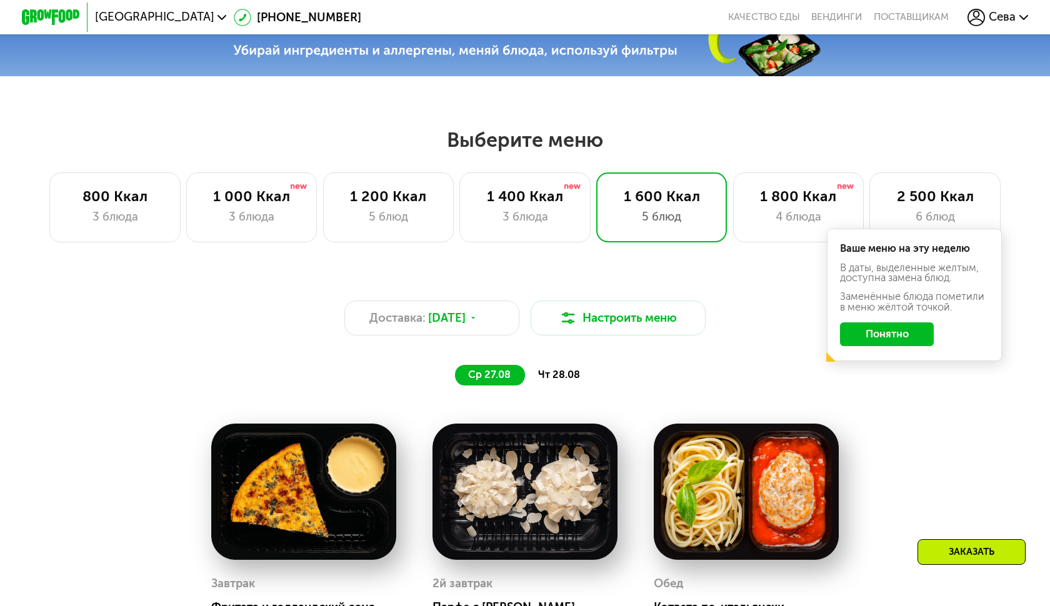
scroll to position [512, 0]
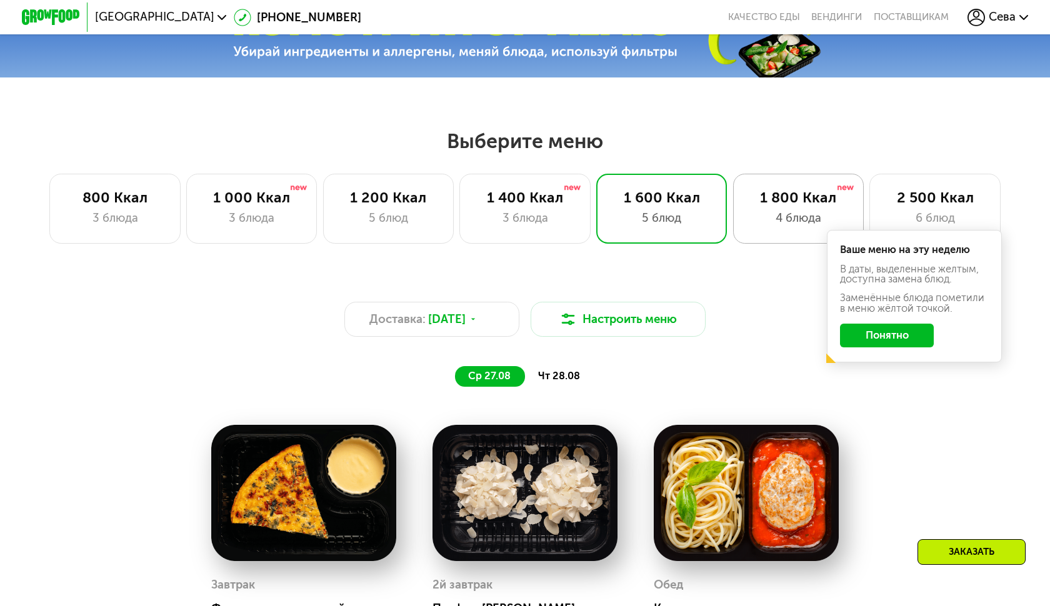
click at [774, 222] on div "4 блюда" at bounding box center [798, 217] width 101 height 17
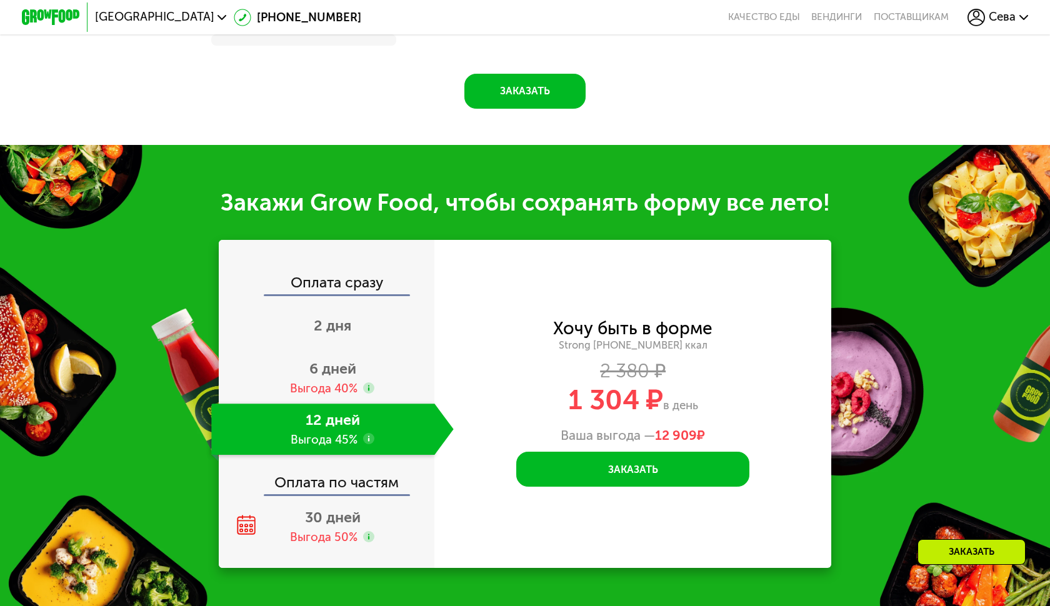
scroll to position [1647, 0]
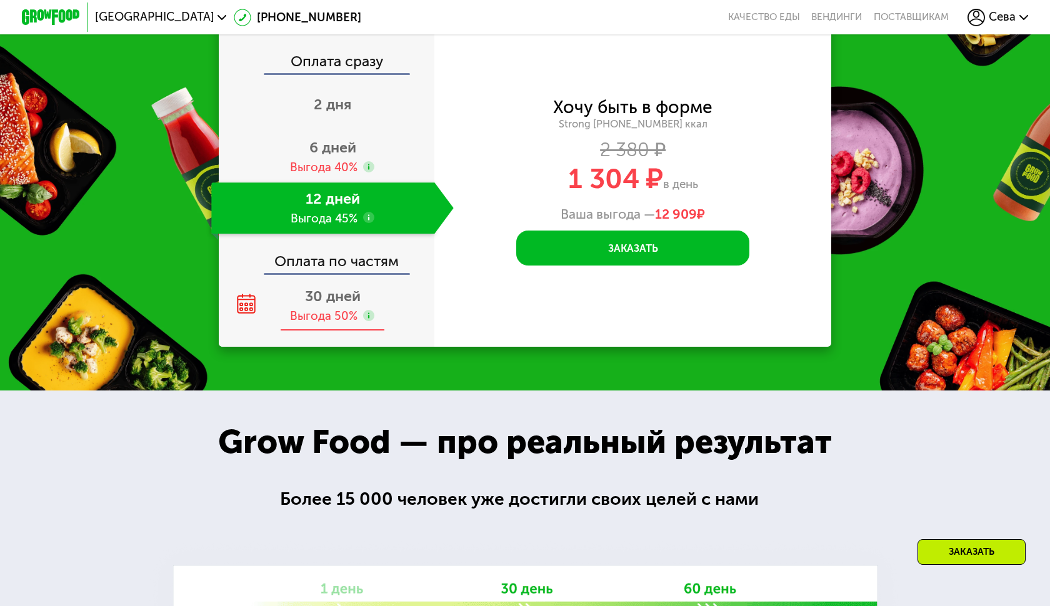
click at [336, 295] on span "30 дней" at bounding box center [333, 295] width 56 height 17
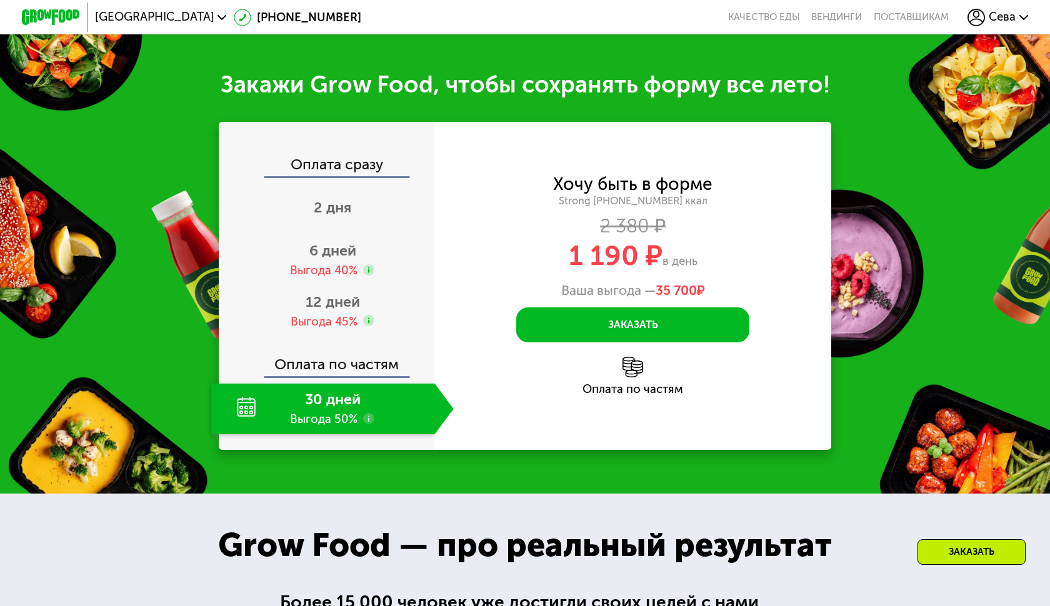
scroll to position [1503, 0]
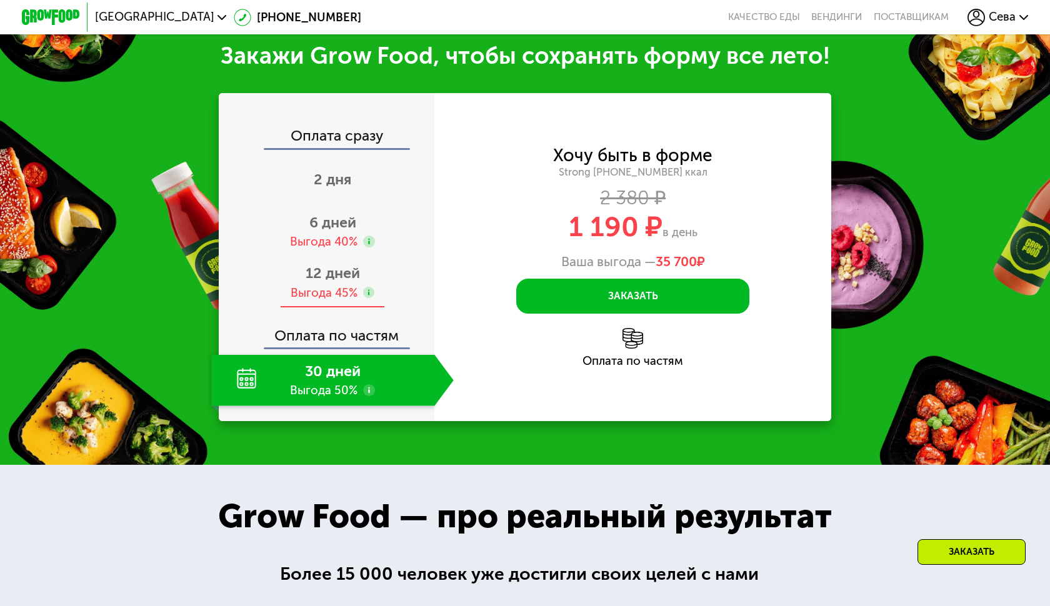
click at [319, 272] on span "12 дней" at bounding box center [333, 272] width 54 height 17
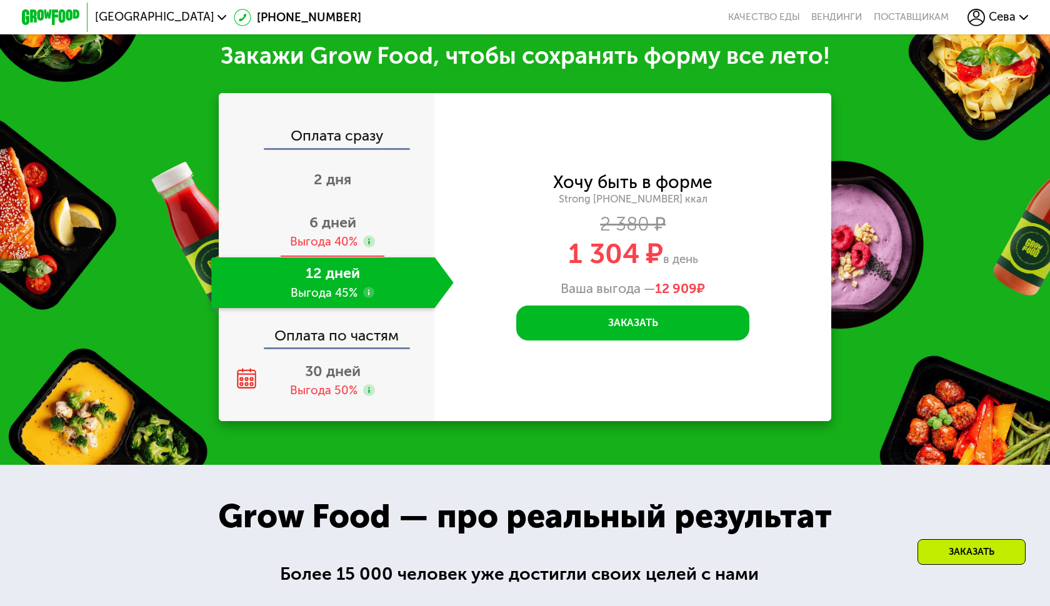
click at [330, 215] on span "6 дней" at bounding box center [332, 222] width 47 height 17
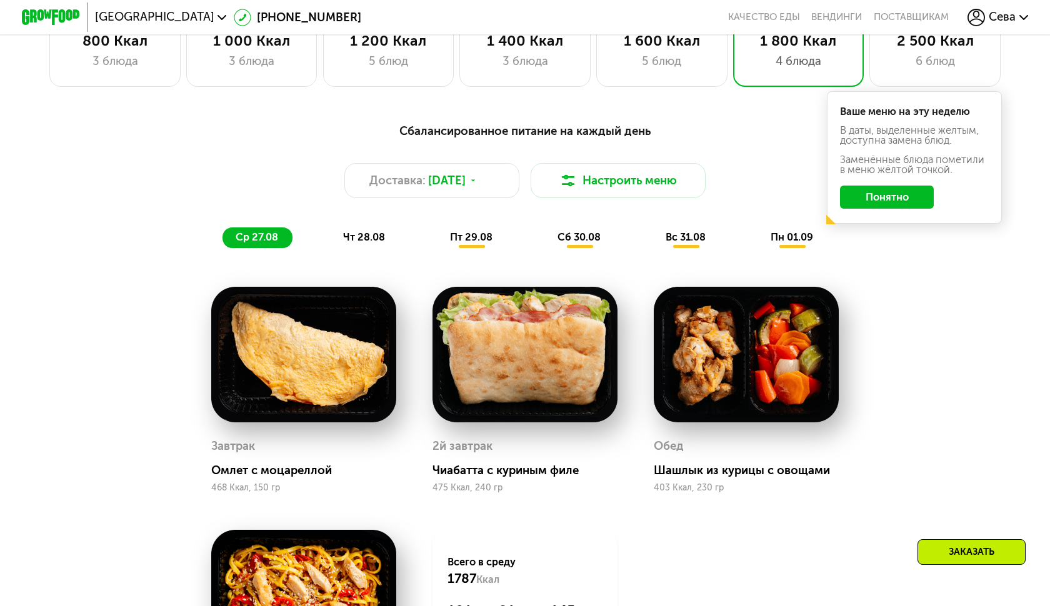
scroll to position [591, 0]
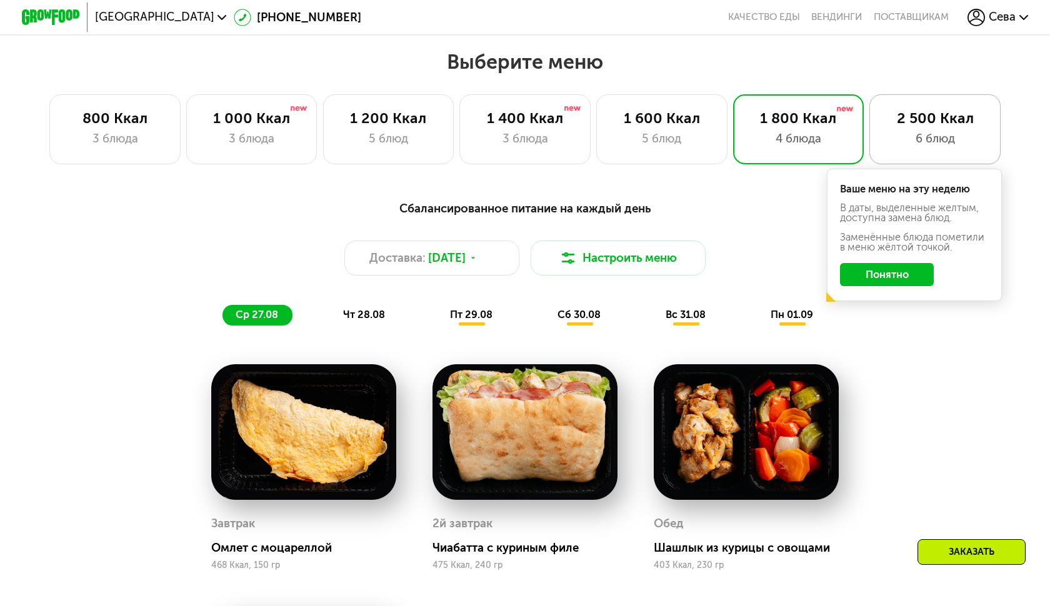
click at [969, 127] on div "2 500 Ккал 6 блюд" at bounding box center [934, 129] width 131 height 70
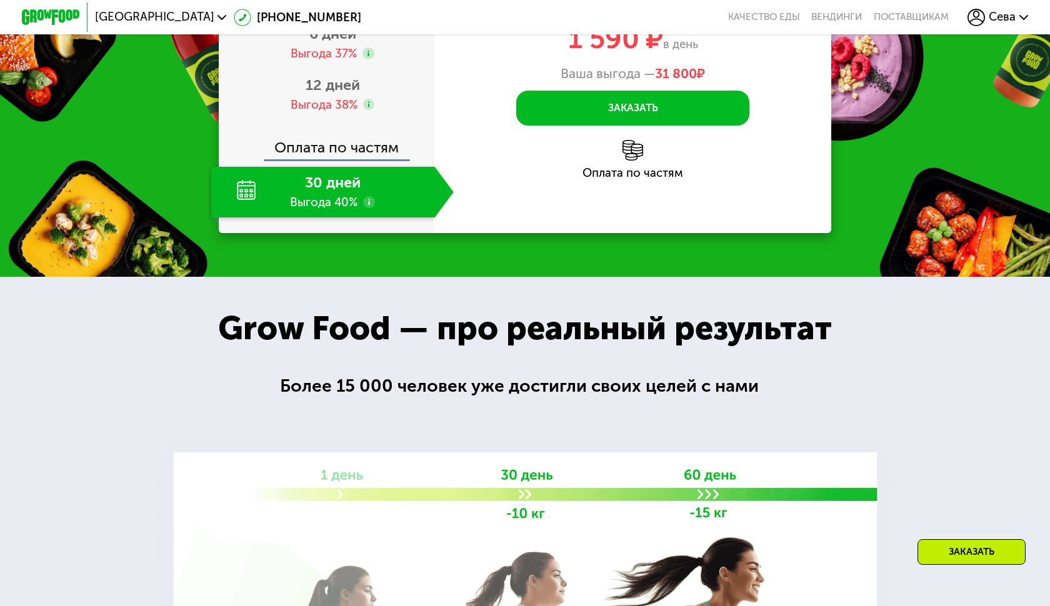
scroll to position [1748, 0]
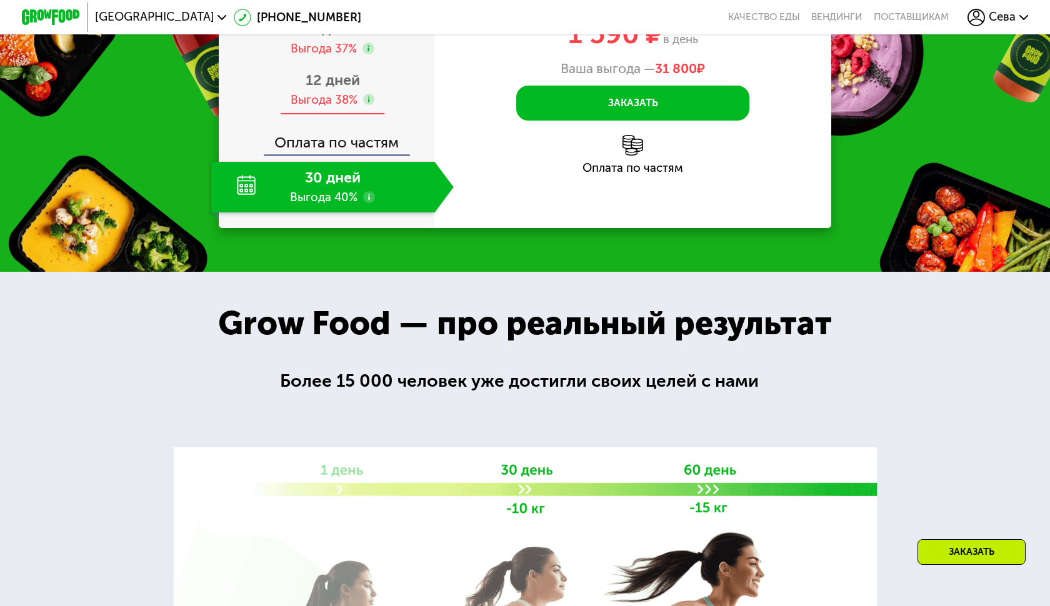
click at [319, 89] on span "12 дней" at bounding box center [333, 79] width 54 height 17
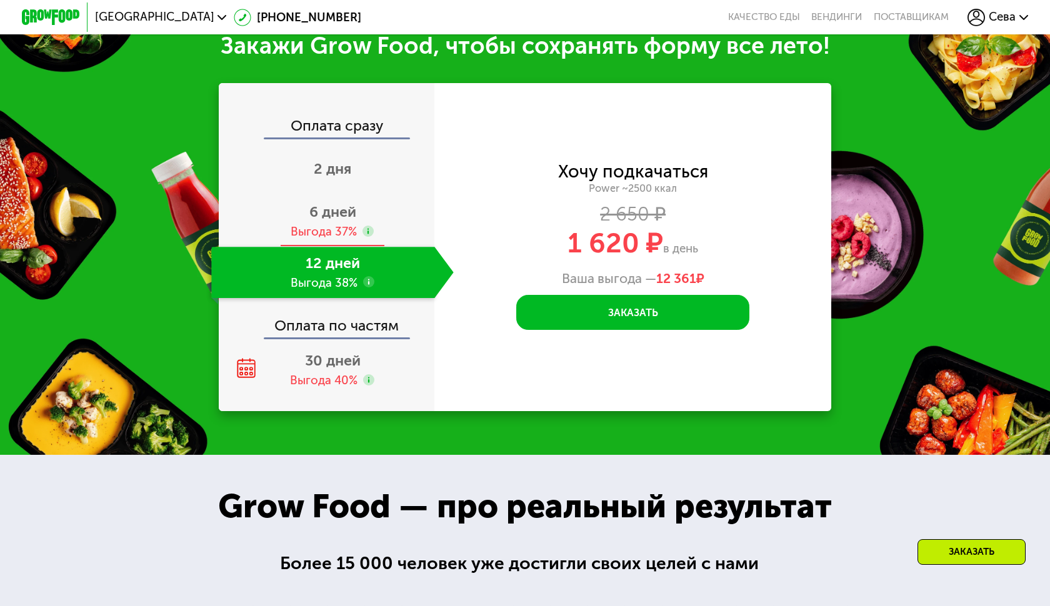
click at [354, 207] on span "6 дней" at bounding box center [332, 211] width 47 height 17
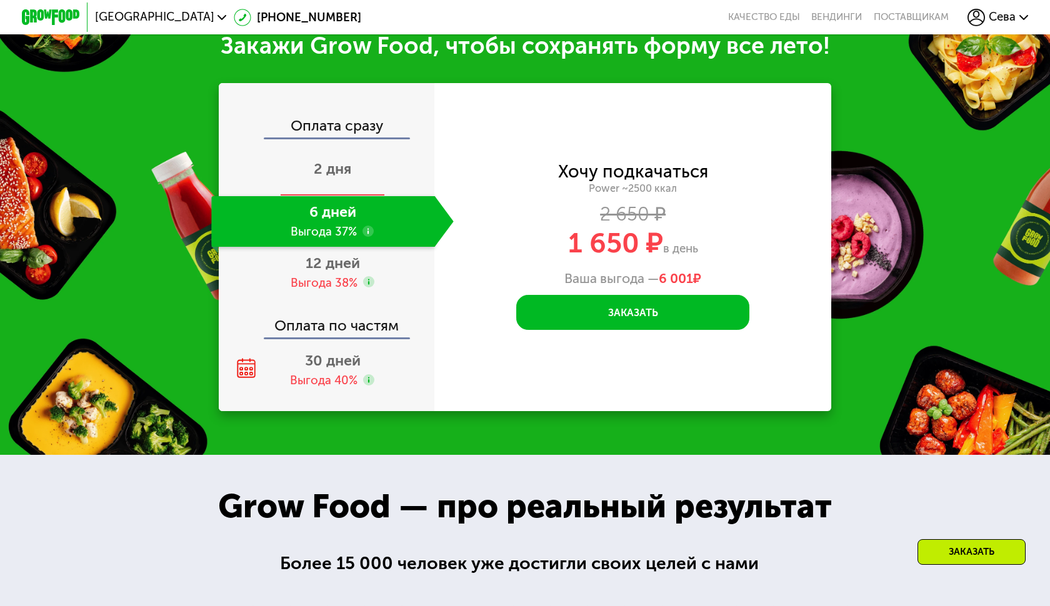
click at [346, 153] on div "2 дня" at bounding box center [332, 170] width 242 height 51
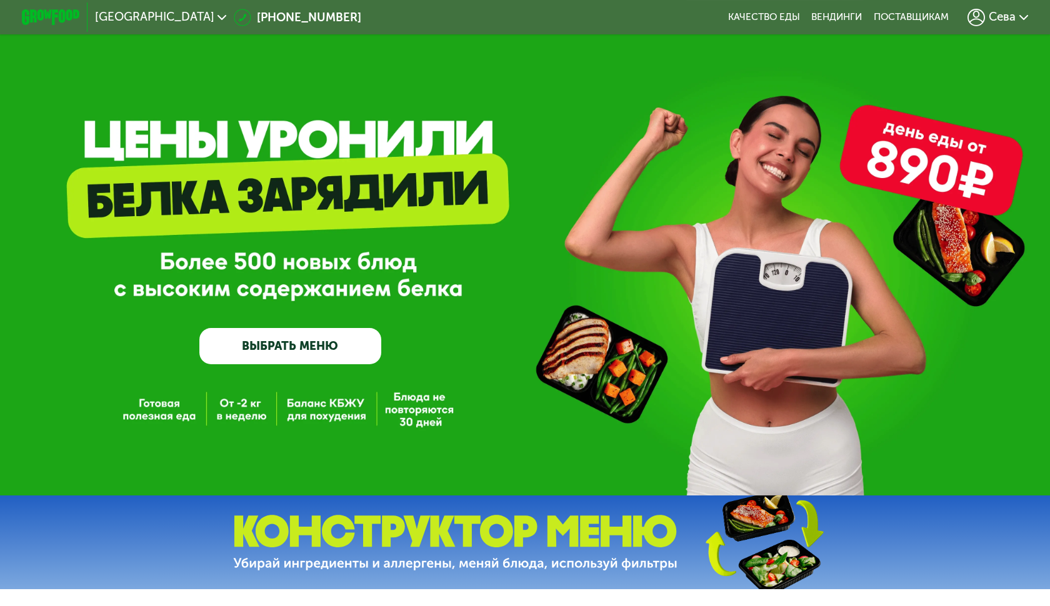
scroll to position [0, 0]
